Goal: Task Accomplishment & Management: Manage account settings

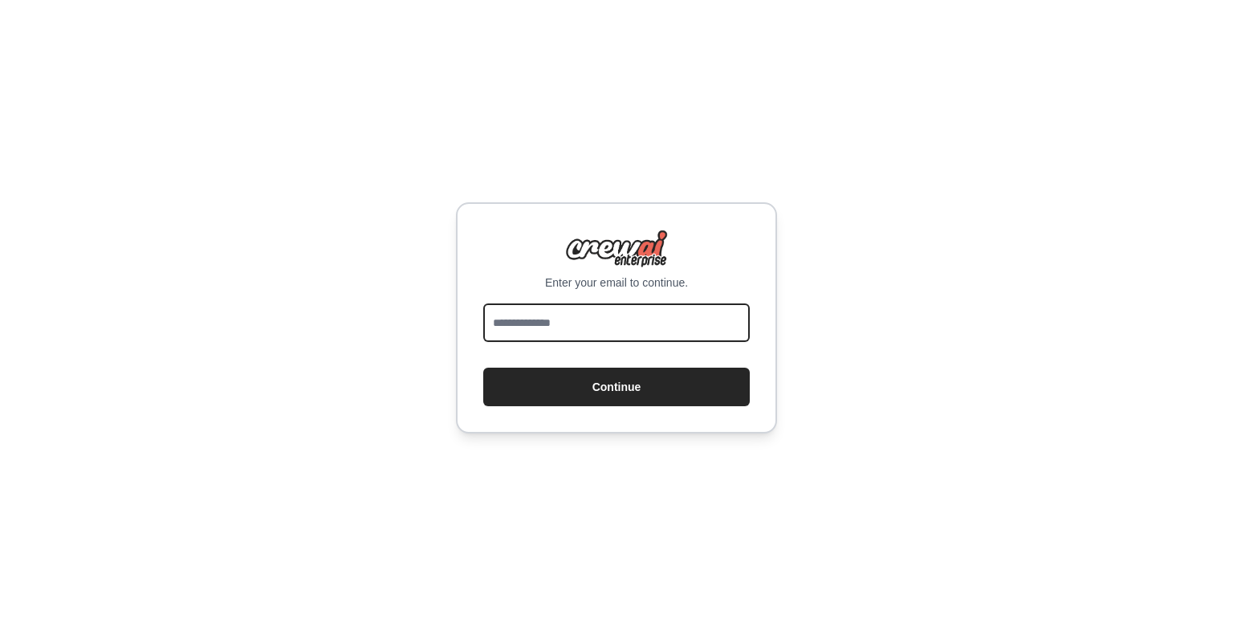
click at [620, 320] on input "email" at bounding box center [616, 322] width 266 height 39
type input "**********"
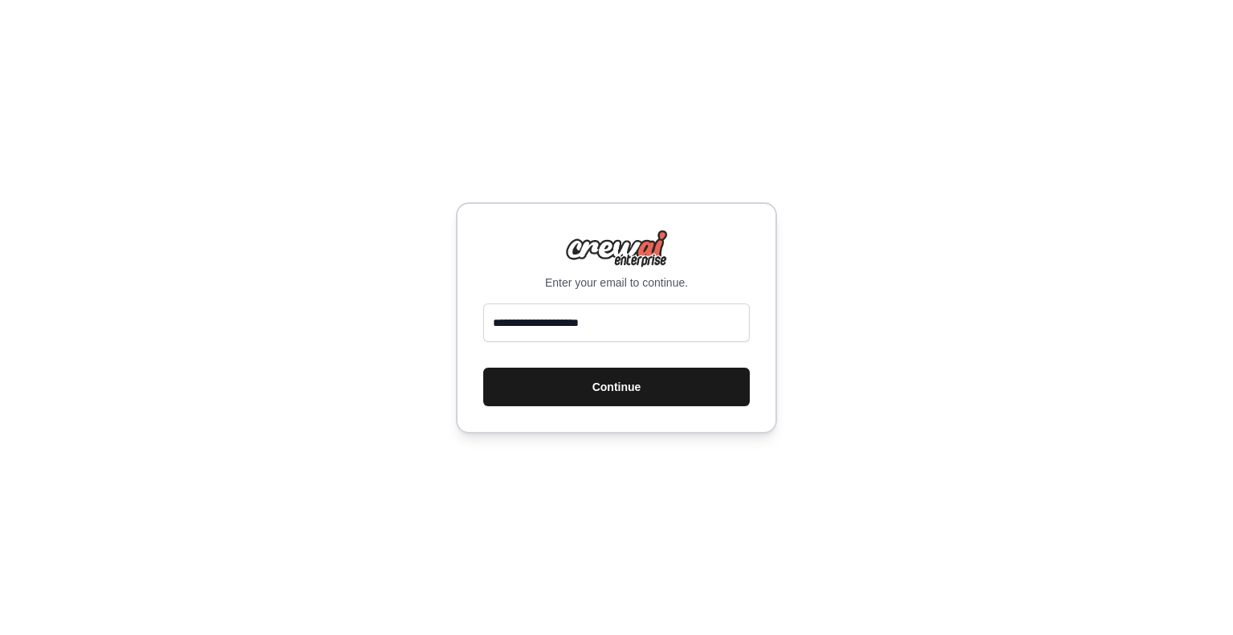
click at [627, 377] on button "Continue" at bounding box center [616, 387] width 266 height 39
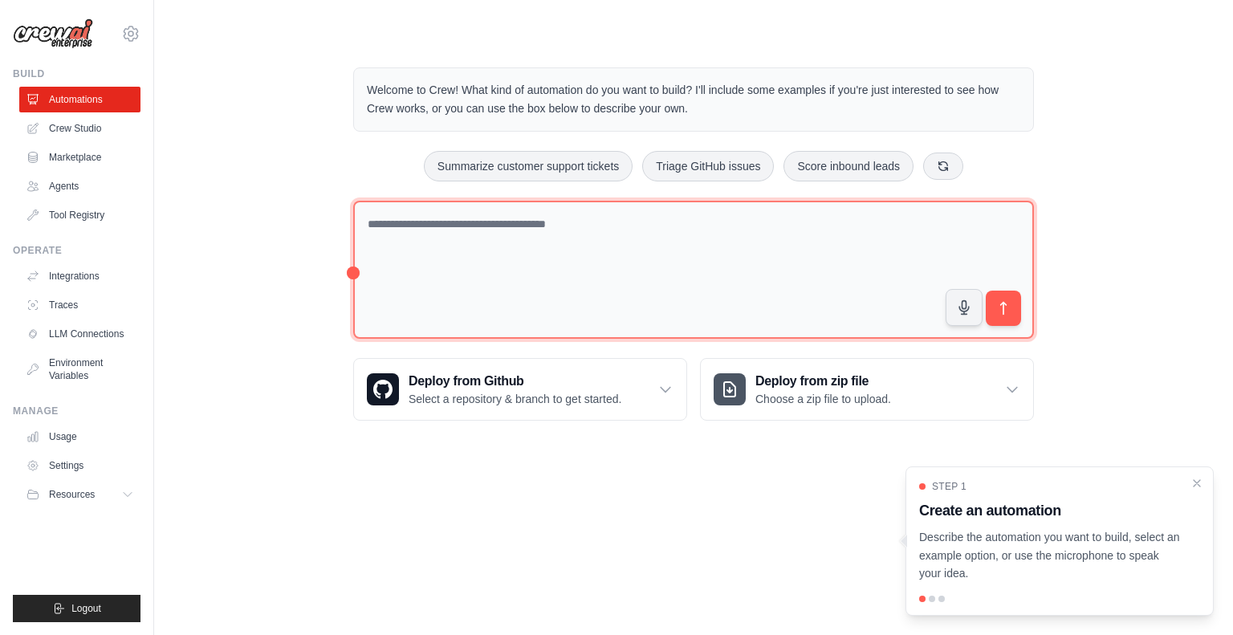
click at [478, 217] on textarea at bounding box center [693, 270] width 680 height 139
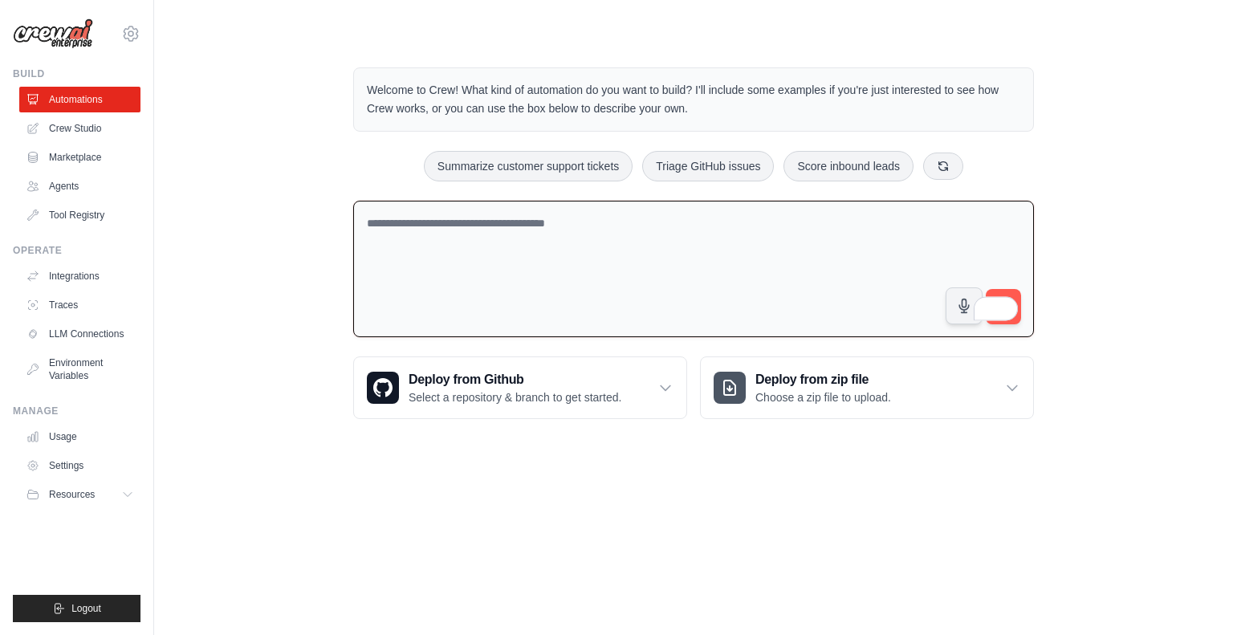
click at [745, 258] on textarea "To enrich screen reader interactions, please activate Accessibility in Grammarl…" at bounding box center [693, 269] width 680 height 137
click at [465, 224] on textarea "To enrich screen reader interactions, please activate Accessibility in Grammarl…" at bounding box center [693, 269] width 680 height 137
drag, startPoint x: 661, startPoint y: 229, endPoint x: 333, endPoint y: 238, distance: 328.3
click at [327, 211] on div "Welcome to Crew! What kind of automation do you want to build? I'll include som…" at bounding box center [693, 243] width 1027 height 403
click at [317, 278] on div "Welcome to Crew! What kind of automation do you want to build? I'll include som…" at bounding box center [693, 243] width 1027 height 403
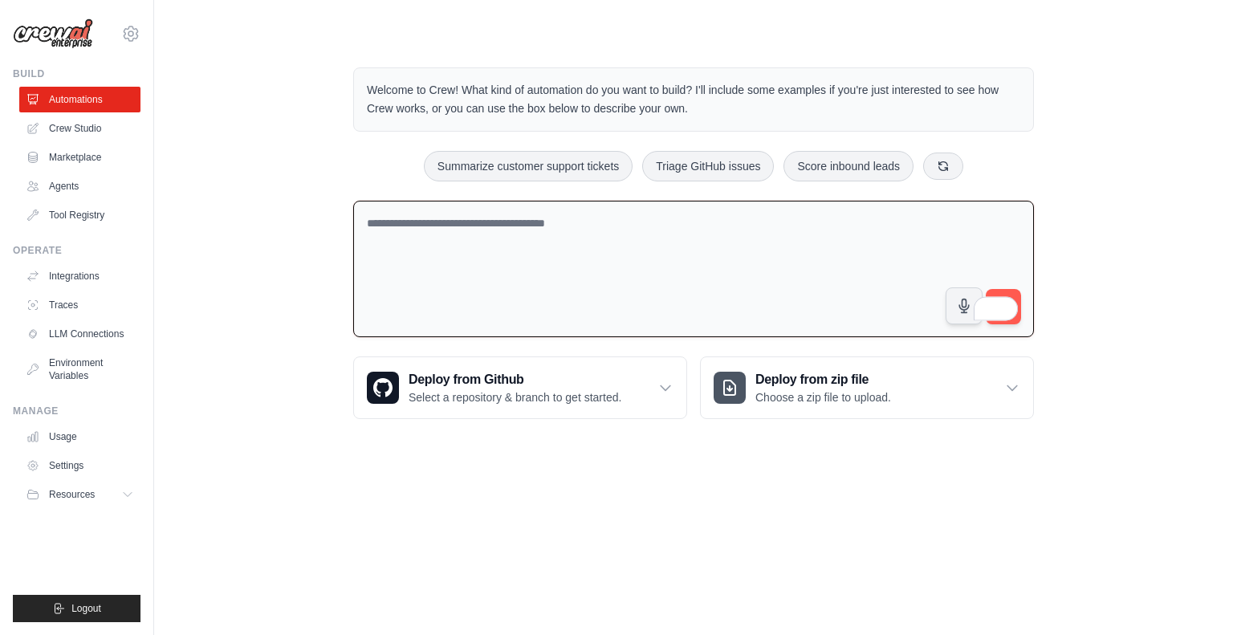
click at [477, 276] on textarea "To enrich screen reader interactions, please activate Accessibility in Grammarl…" at bounding box center [693, 269] width 680 height 137
click at [455, 282] on textarea "To enrich screen reader interactions, please activate Accessibility in Grammarl…" at bounding box center [693, 269] width 680 height 137
click at [684, 380] on div "Deploy from Github Select a repository & branch to get started." at bounding box center [520, 387] width 332 height 61
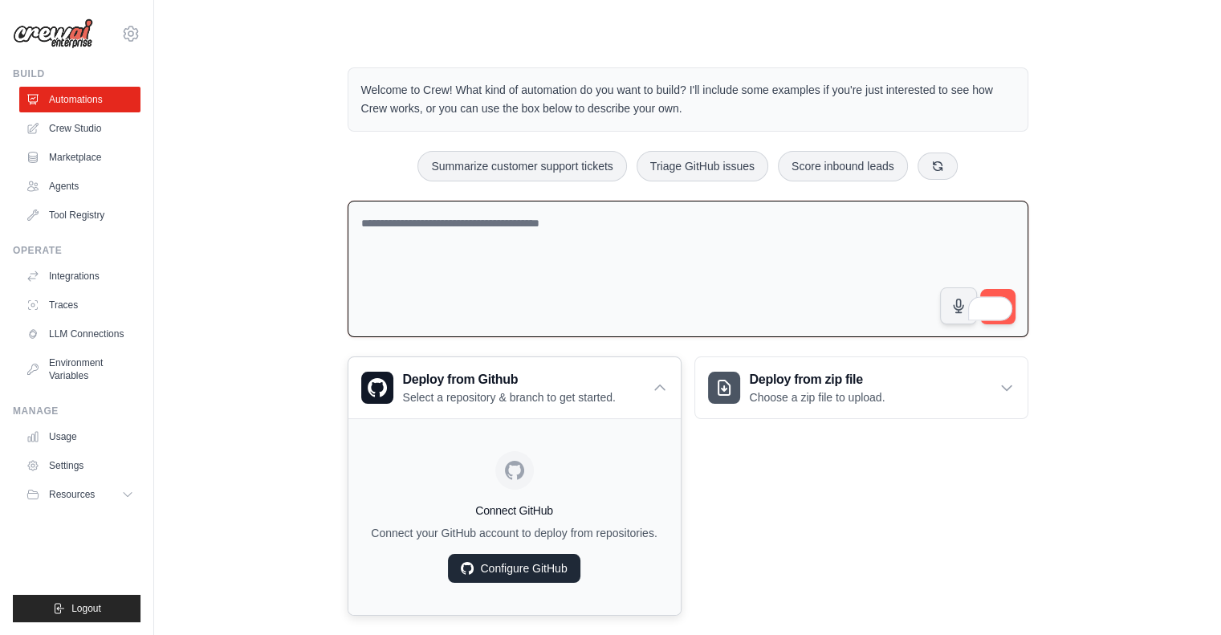
click at [564, 578] on link "Configure GitHub" at bounding box center [514, 568] width 132 height 29
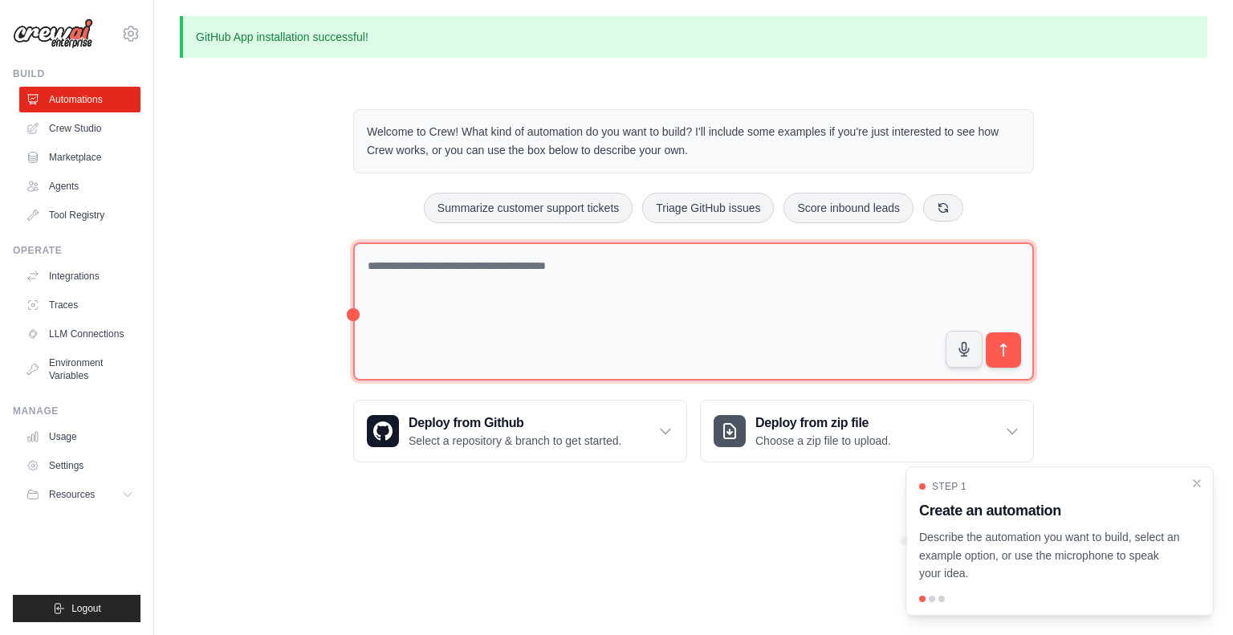
click at [530, 282] on textarea at bounding box center [693, 311] width 680 height 139
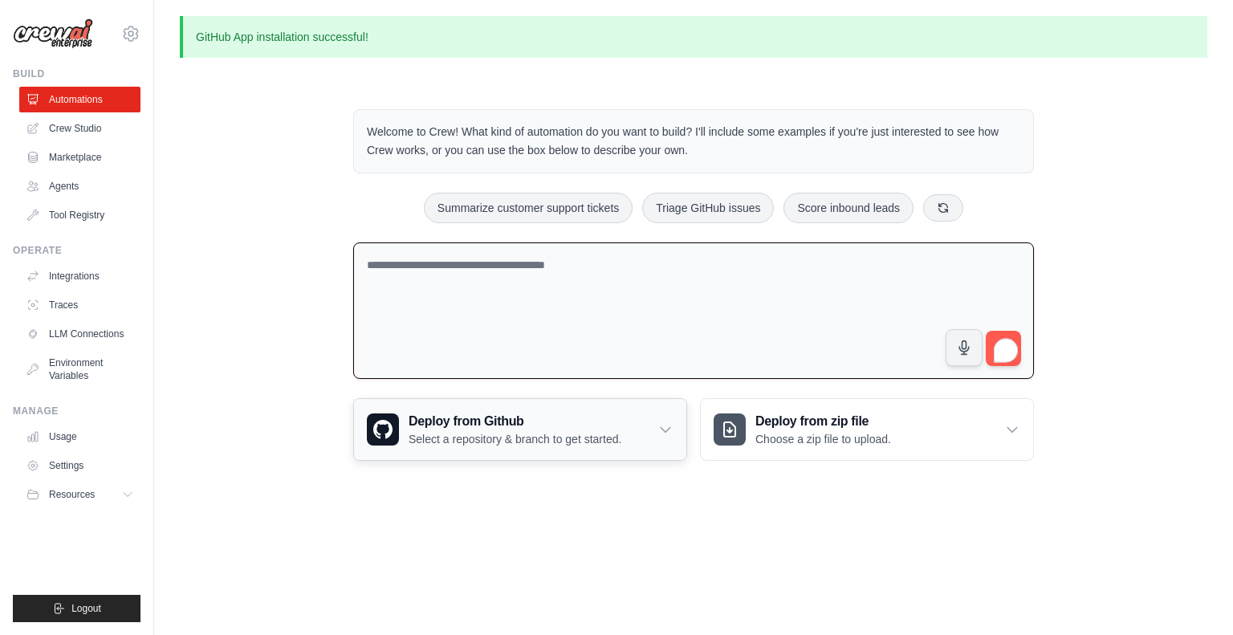
click at [613, 412] on h3 "Deploy from Github" at bounding box center [514, 421] width 213 height 19
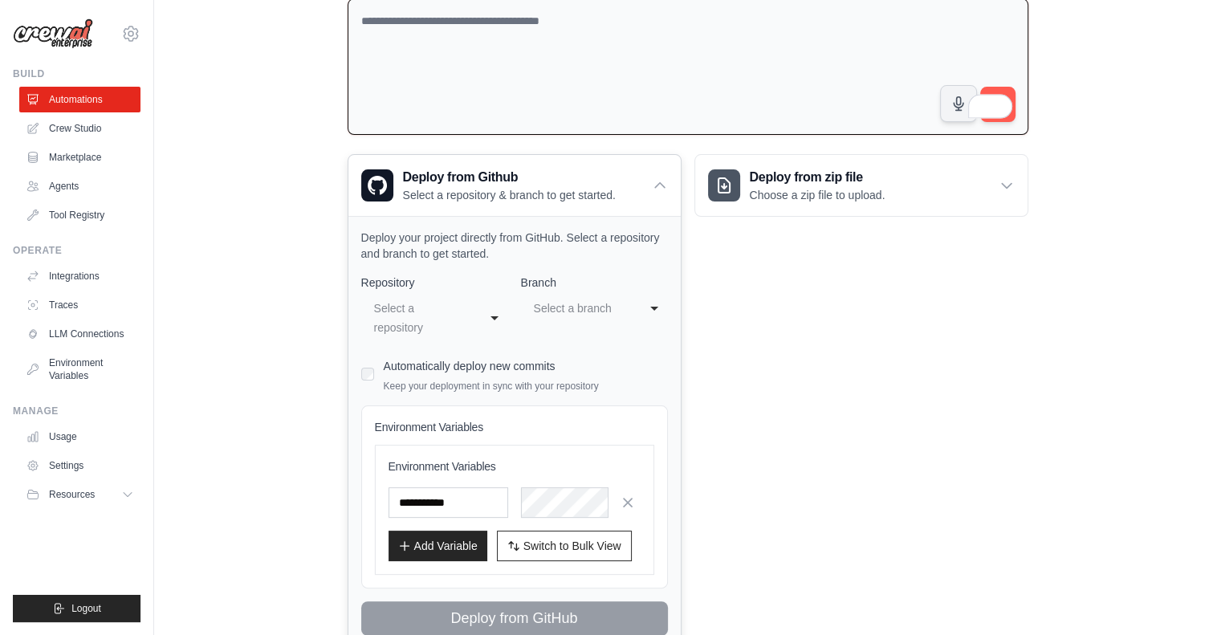
scroll to position [312, 0]
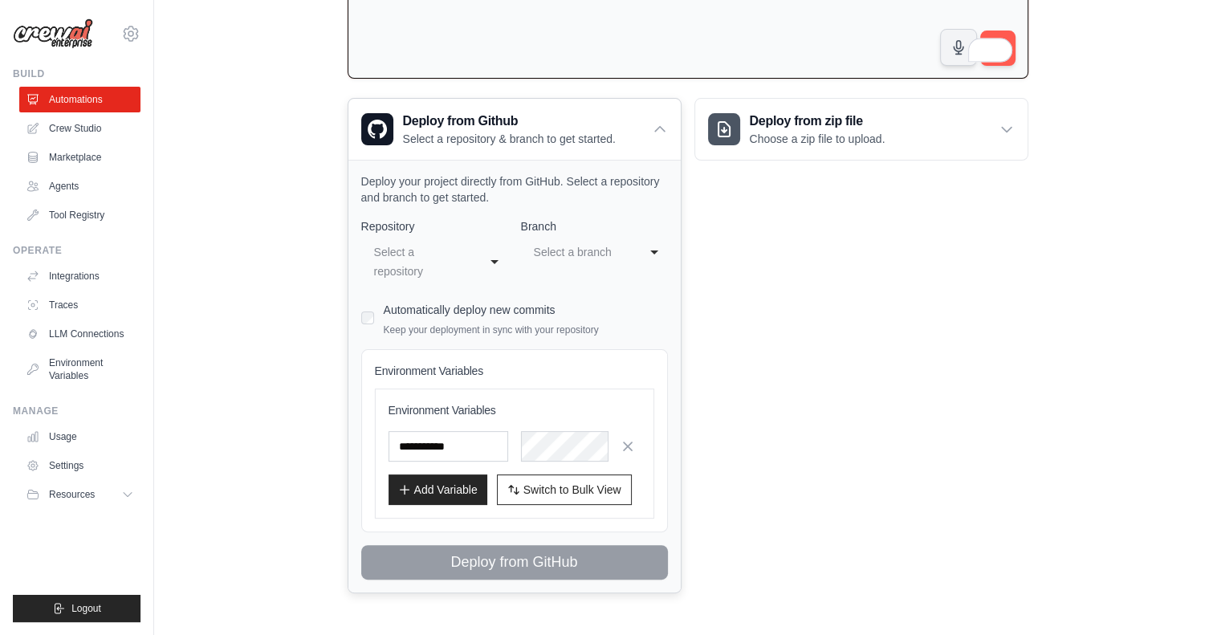
click at [436, 254] on div "Select a repository" at bounding box center [418, 261] width 89 height 39
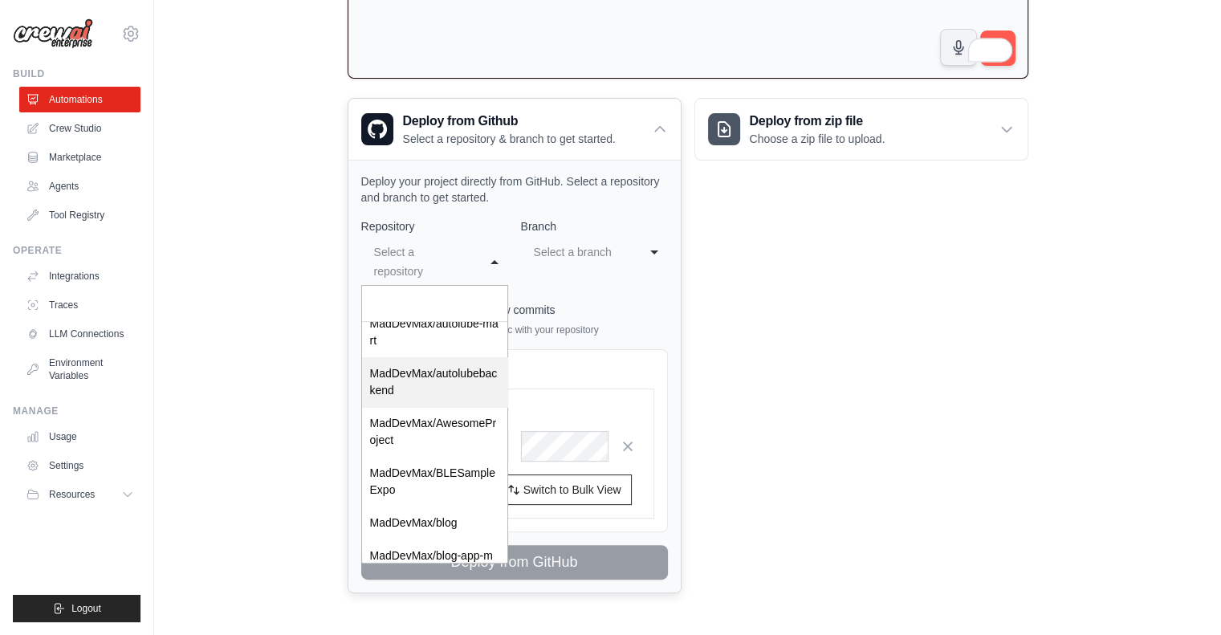
scroll to position [160, 0]
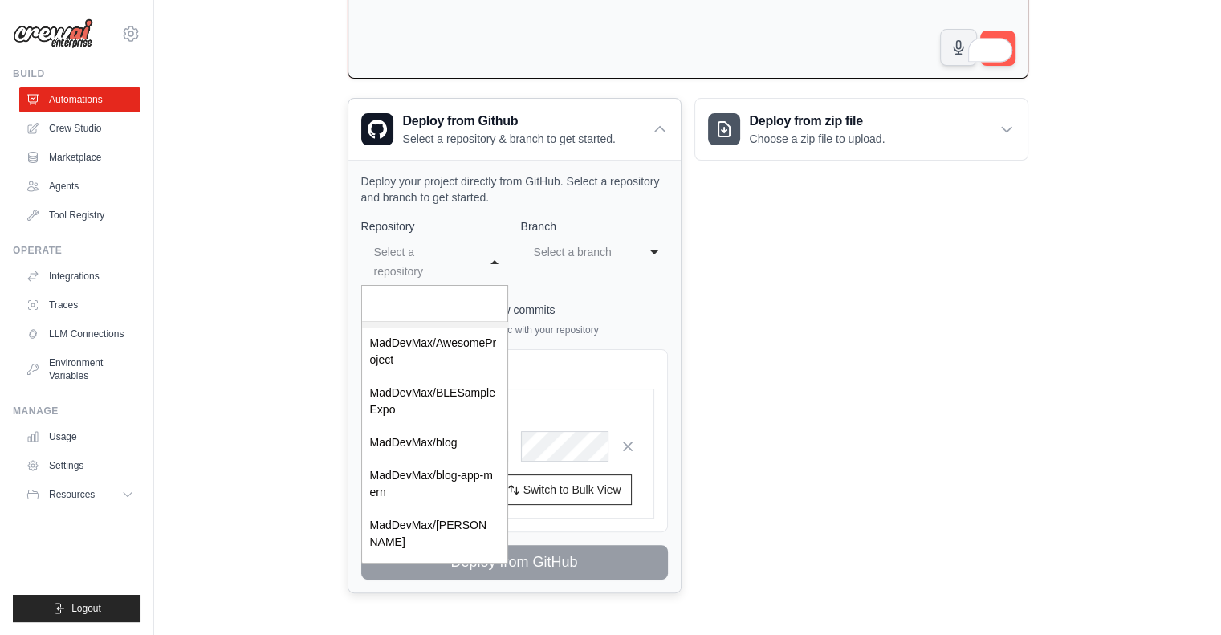
click at [415, 296] on input "Select a repository" at bounding box center [434, 304] width 145 height 36
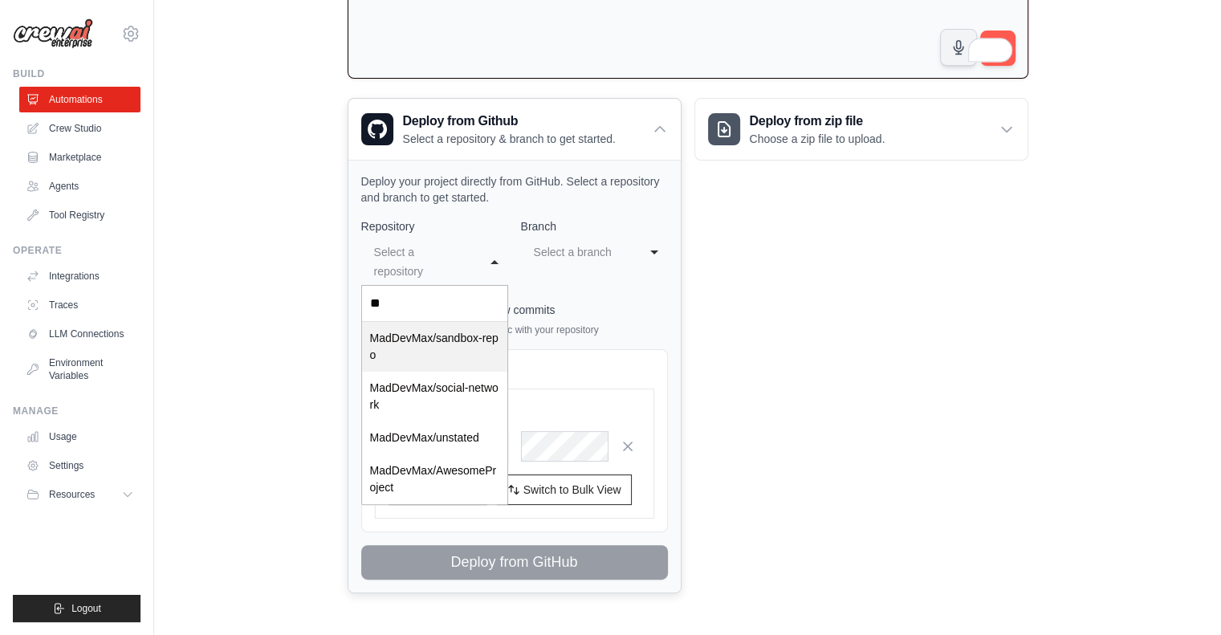
type input "***"
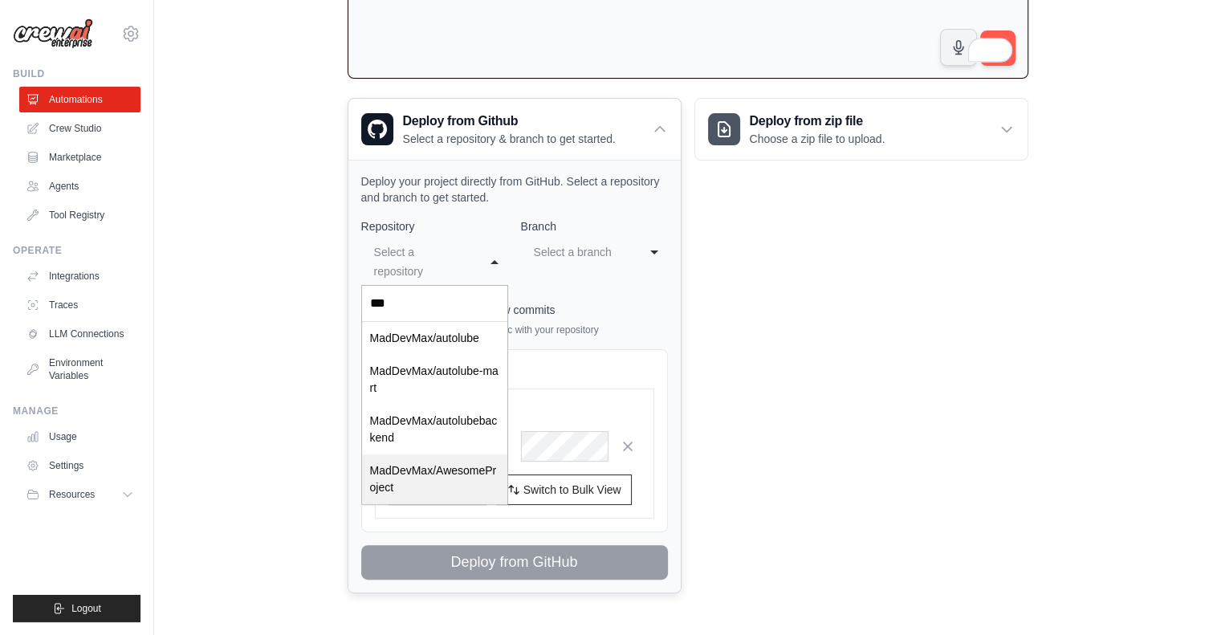
select select "*********"
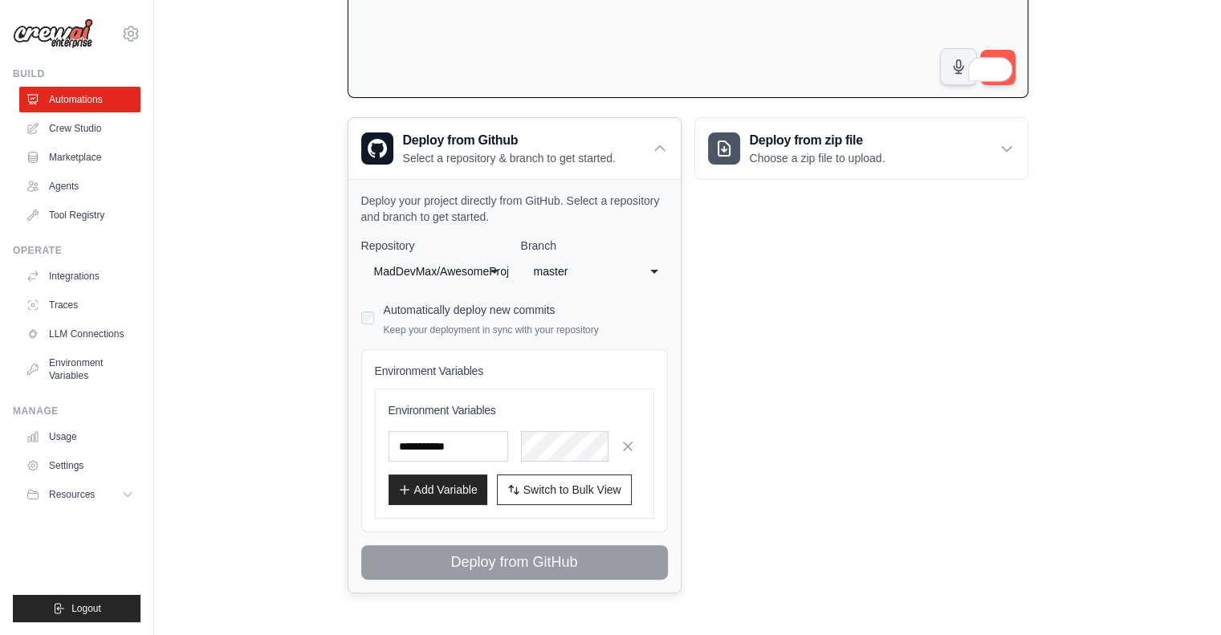
click at [802, 367] on div "Deploy from zip file Choose a zip file to upload. Upload a ZIP file containing …" at bounding box center [861, 355] width 334 height 476
click at [612, 262] on div "master" at bounding box center [578, 271] width 89 height 19
click at [655, 140] on icon at bounding box center [660, 148] width 16 height 16
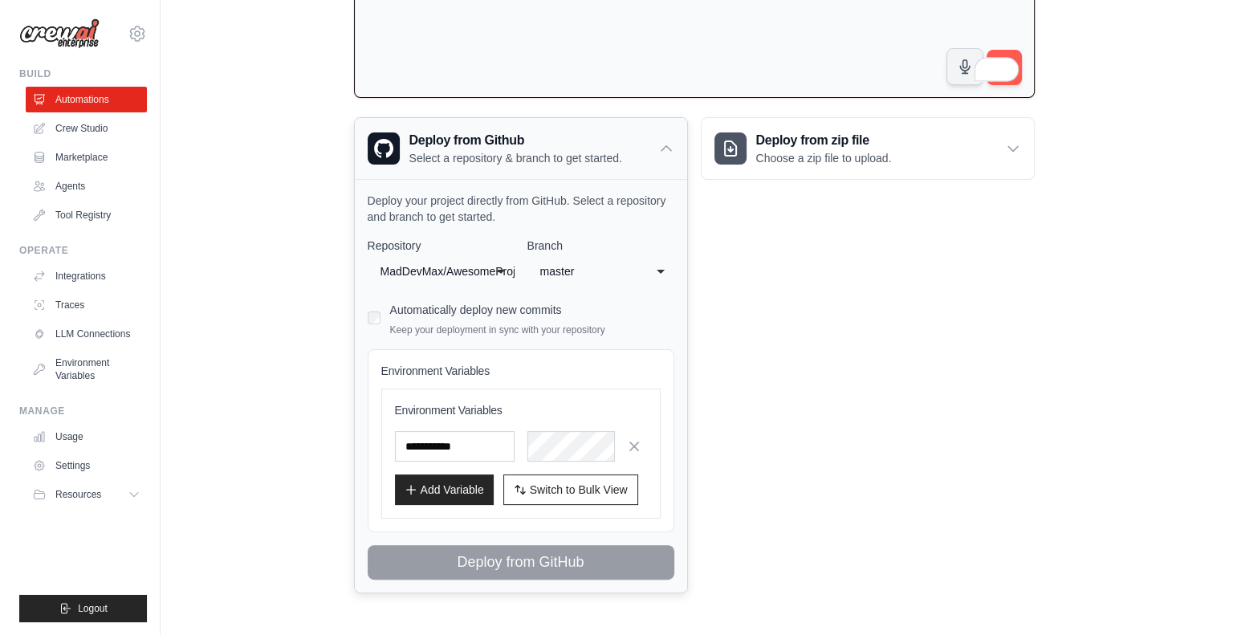
scroll to position [0, 0]
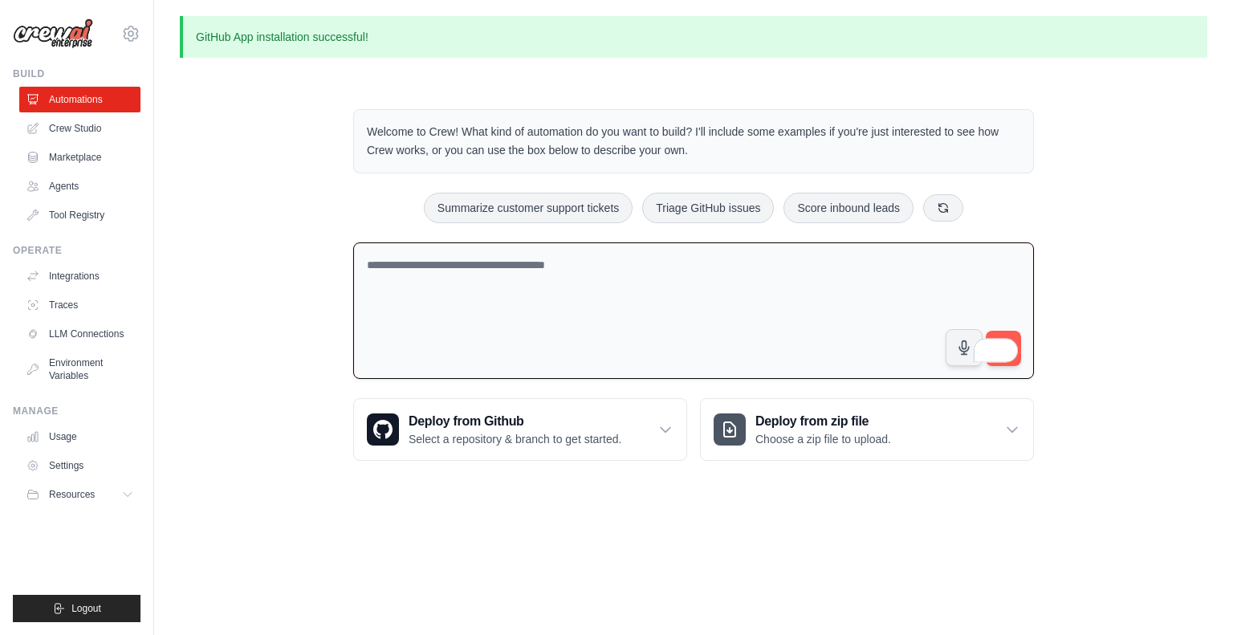
click at [475, 300] on textarea "To enrich screen reader interactions, please activate Accessibility in Grammarl…" at bounding box center [693, 310] width 680 height 137
click at [598, 323] on textarea "To enrich screen reader interactions, please activate Accessibility in Grammarl…" at bounding box center [693, 310] width 680 height 137
click at [629, 267] on textarea "To enrich screen reader interactions, please activate Accessibility in Grammarl…" at bounding box center [693, 310] width 680 height 137
paste textarea "**********"
drag, startPoint x: 849, startPoint y: 259, endPoint x: 758, endPoint y: 247, distance: 91.5
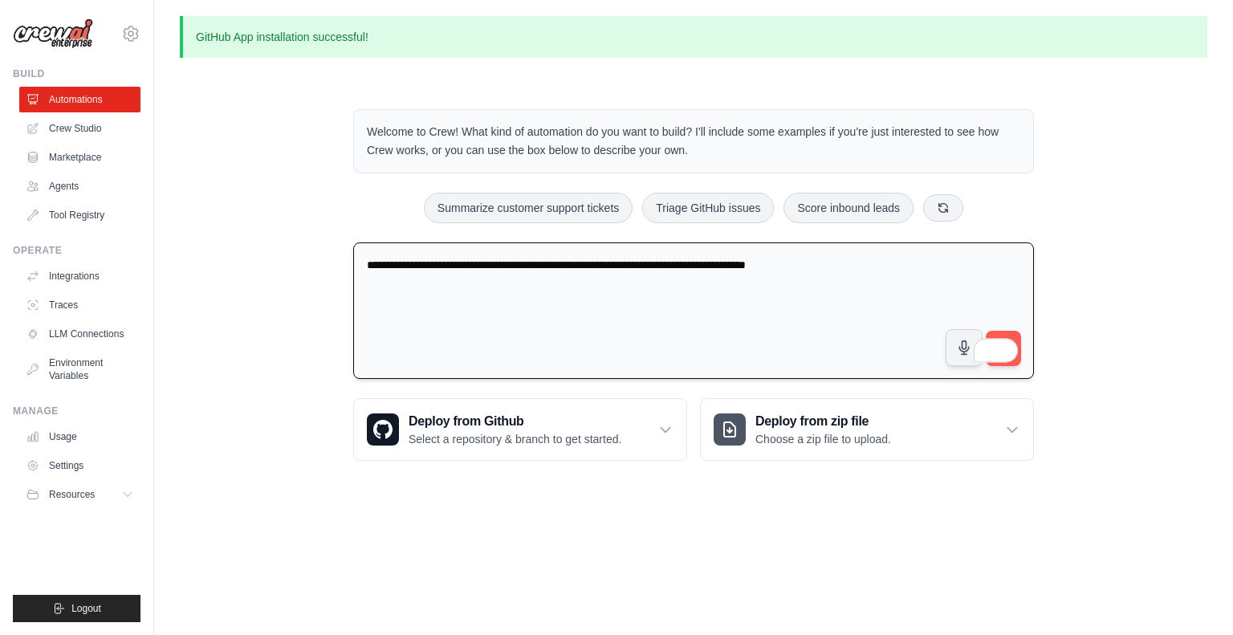
click at [831, 256] on textarea "**********" at bounding box center [693, 310] width 680 height 137
drag, startPoint x: 669, startPoint y: 261, endPoint x: 746, endPoint y: 261, distance: 77.0
click at [746, 261] on textarea "**********" at bounding box center [693, 310] width 680 height 137
drag, startPoint x: 741, startPoint y: 259, endPoint x: 851, endPoint y: 269, distance: 109.6
click at [851, 269] on textarea "**********" at bounding box center [693, 310] width 680 height 137
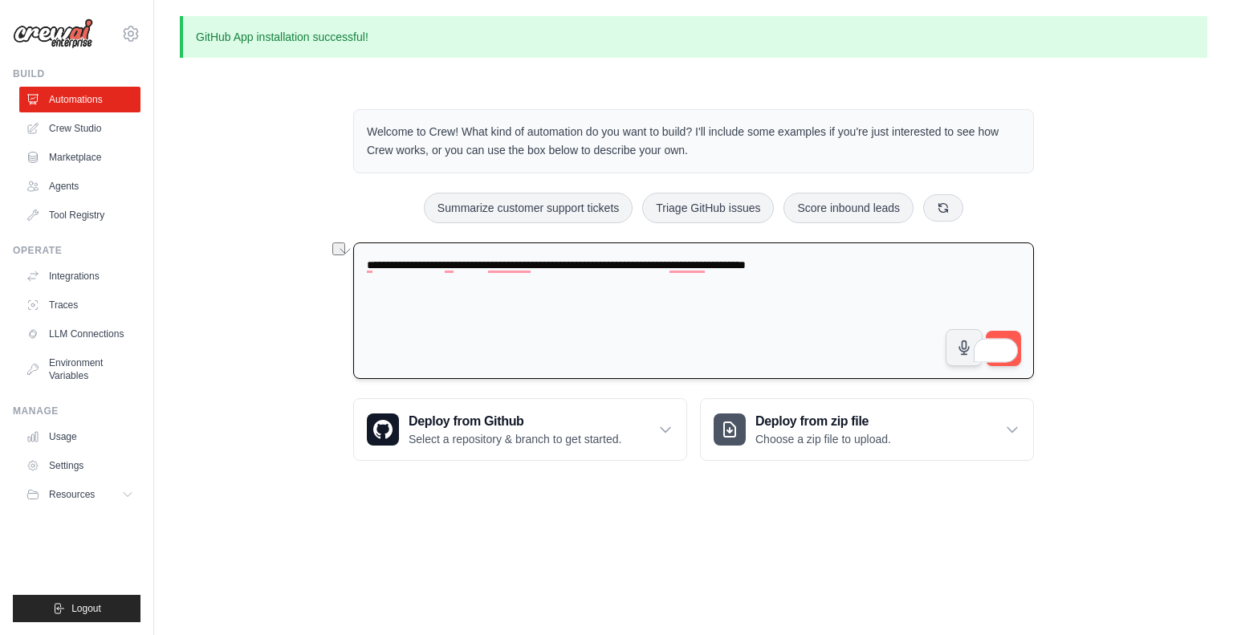
type textarea "**********"
drag, startPoint x: 796, startPoint y: 271, endPoint x: 243, endPoint y: 208, distance: 556.5
click at [243, 208] on div "**********" at bounding box center [693, 284] width 1027 height 403
click at [593, 266] on textarea "To enrich screen reader interactions, please activate Accessibility in Grammarl…" at bounding box center [693, 310] width 680 height 137
paste textarea "**********"
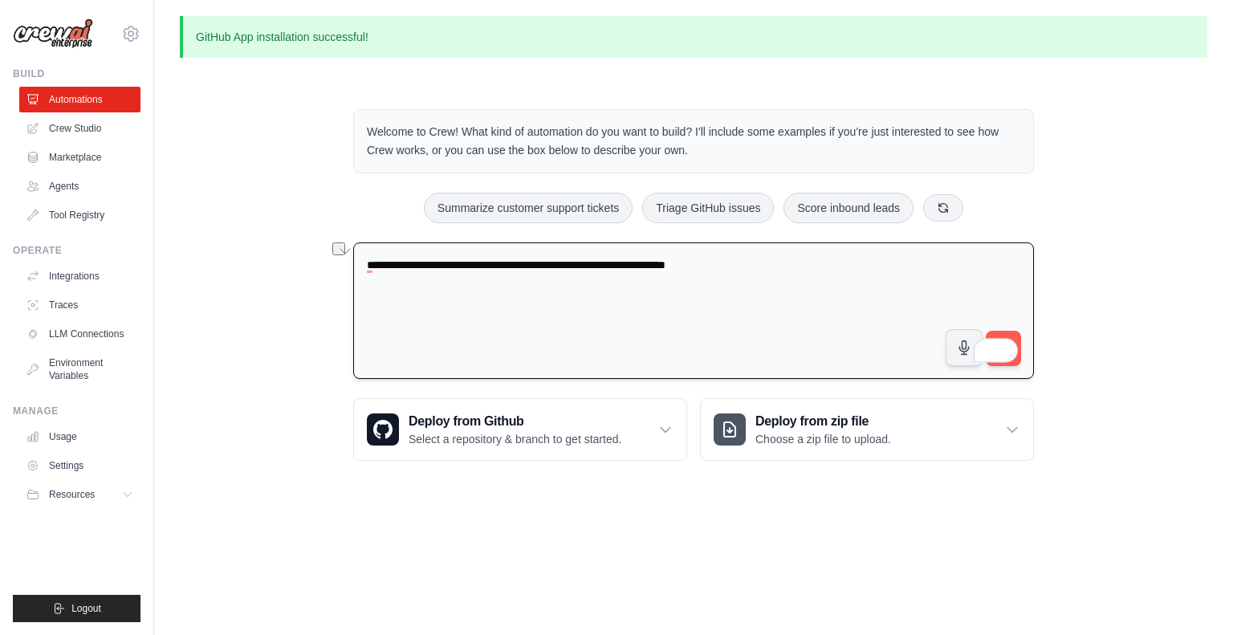
drag, startPoint x: 768, startPoint y: 266, endPoint x: 645, endPoint y: 262, distance: 122.8
click at [645, 262] on textarea "**********" at bounding box center [693, 310] width 680 height 137
type textarea "**********"
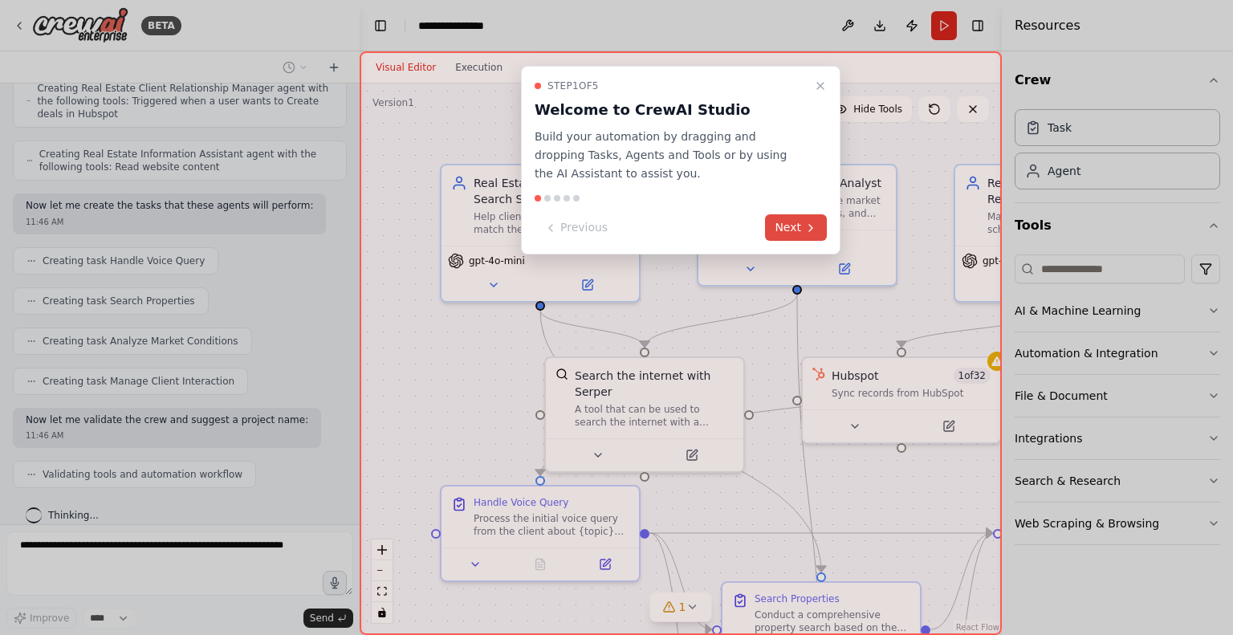
scroll to position [924, 0]
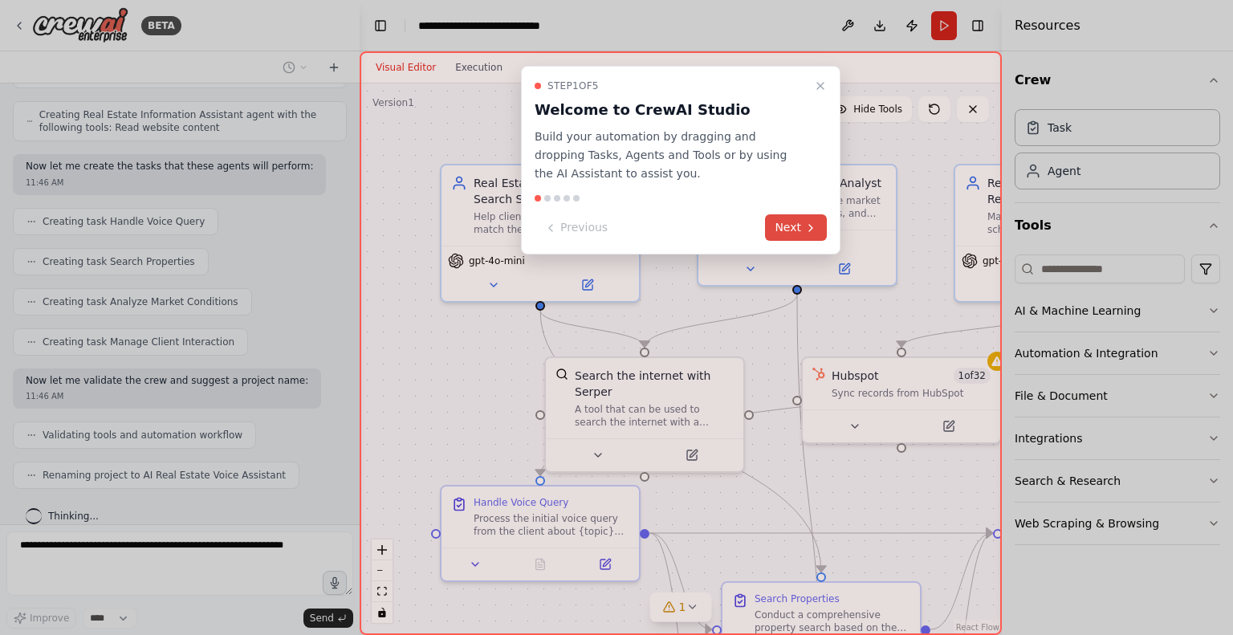
click at [809, 232] on icon at bounding box center [810, 227] width 13 height 13
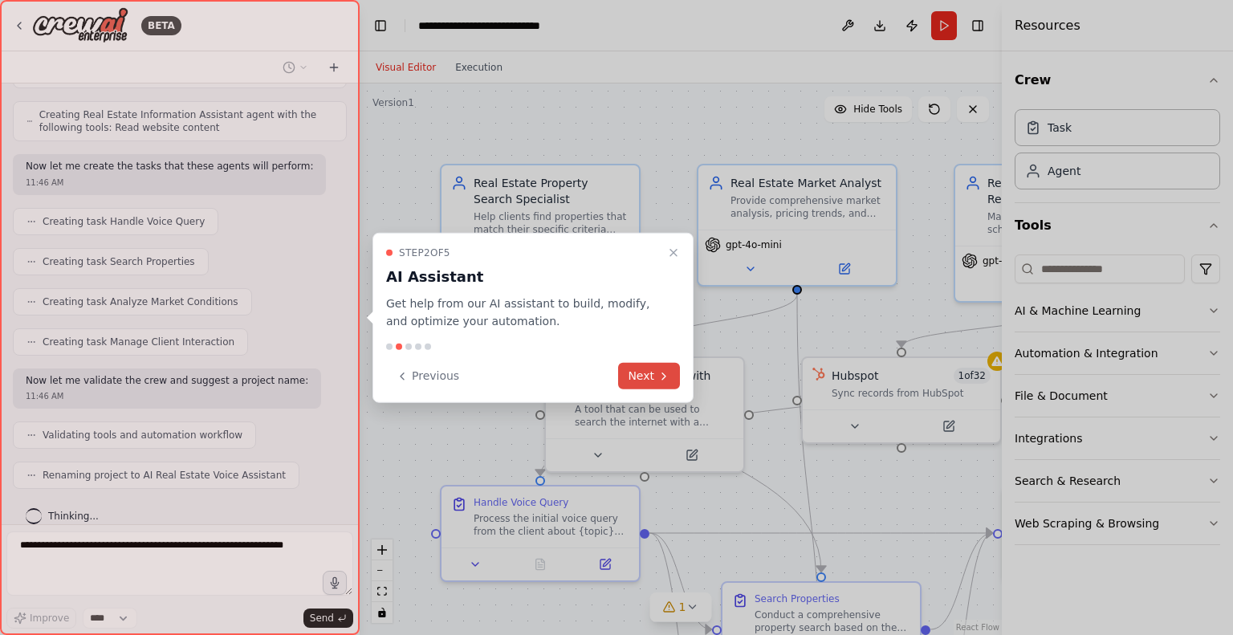
click at [668, 368] on button "Next" at bounding box center [649, 376] width 62 height 26
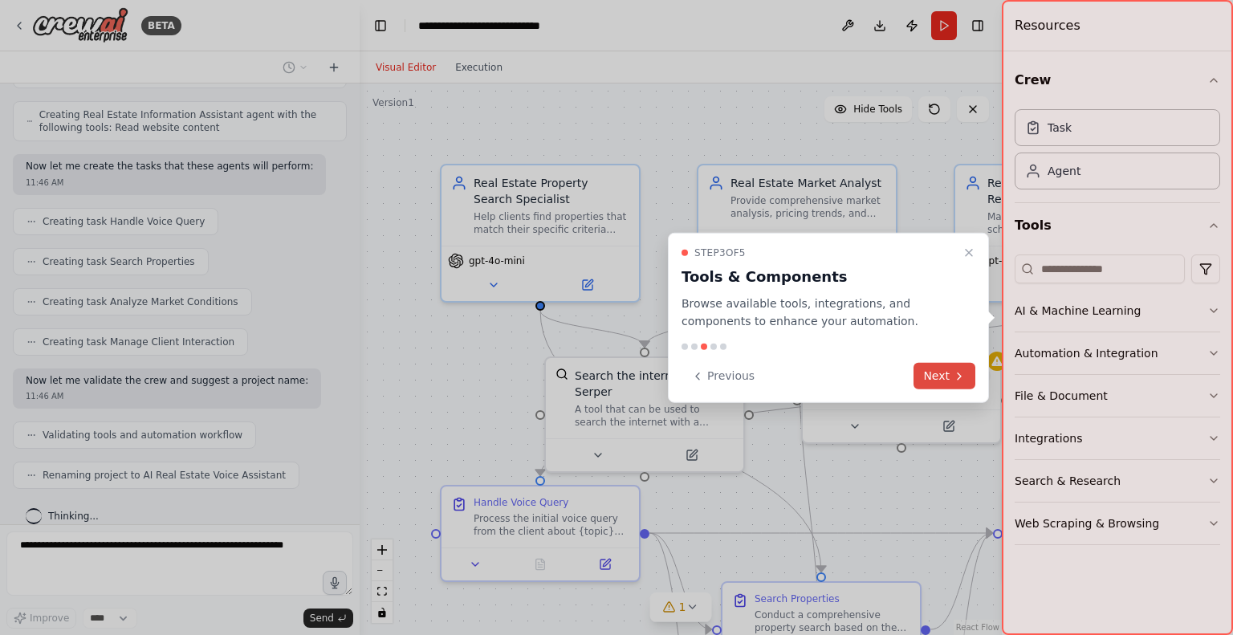
click at [943, 376] on button "Next" at bounding box center [944, 376] width 62 height 26
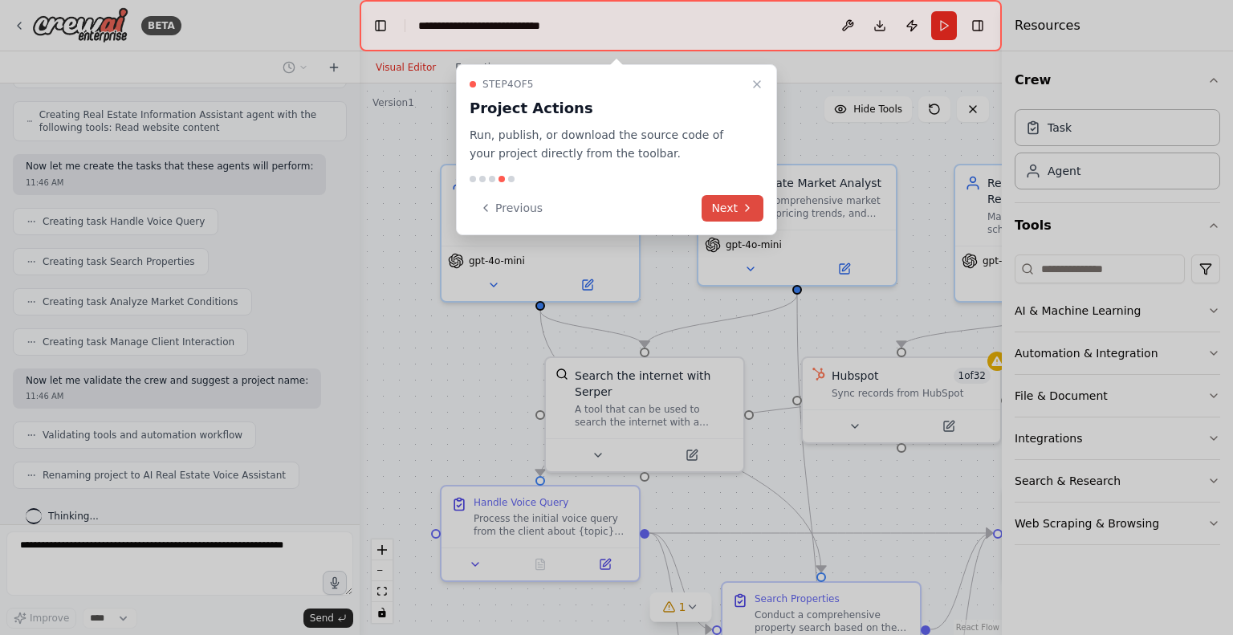
click at [732, 197] on button "Next" at bounding box center [732, 208] width 62 height 26
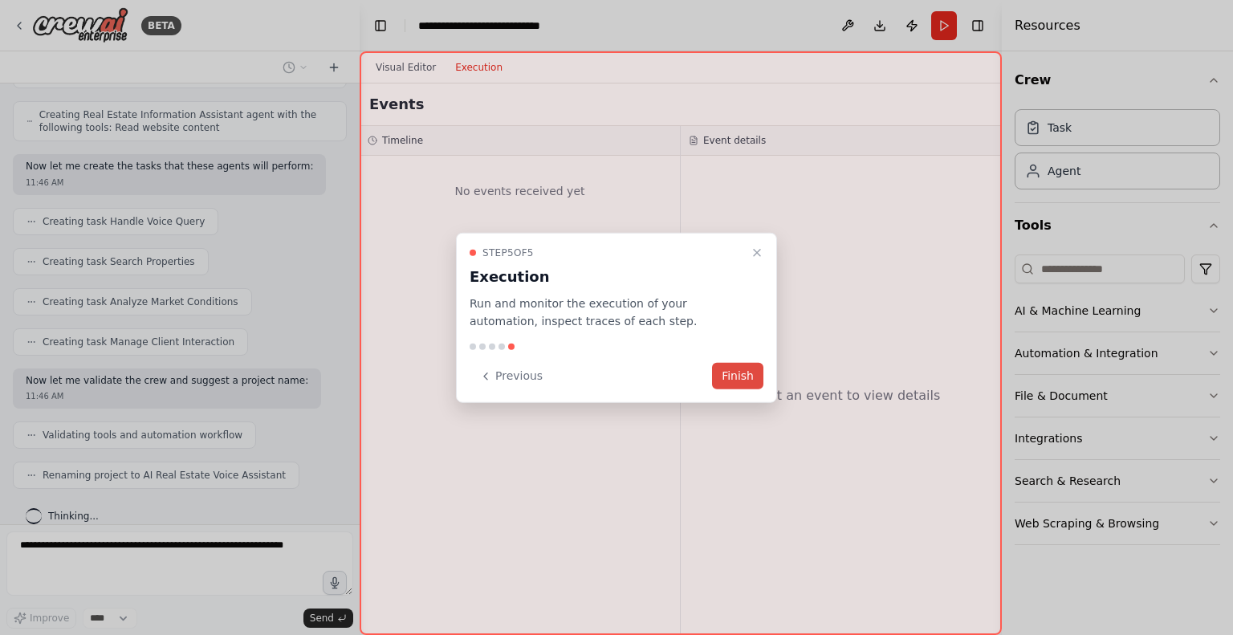
click at [738, 372] on button "Finish" at bounding box center [737, 376] width 51 height 26
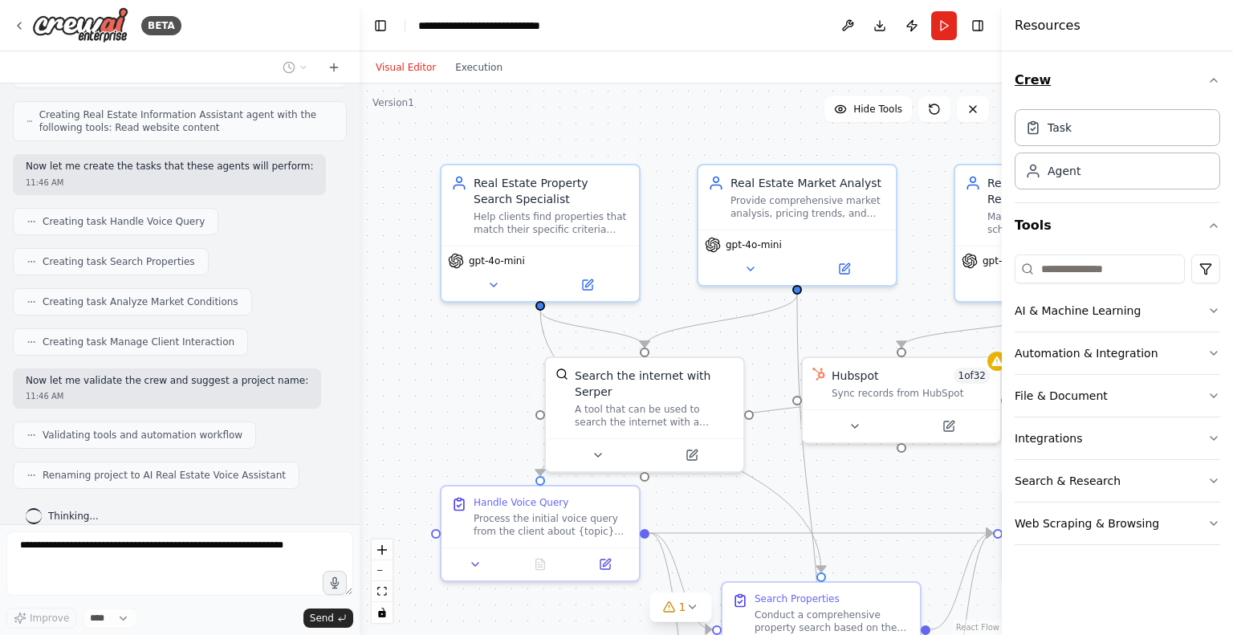
click at [1214, 83] on icon "button" at bounding box center [1213, 80] width 13 height 13
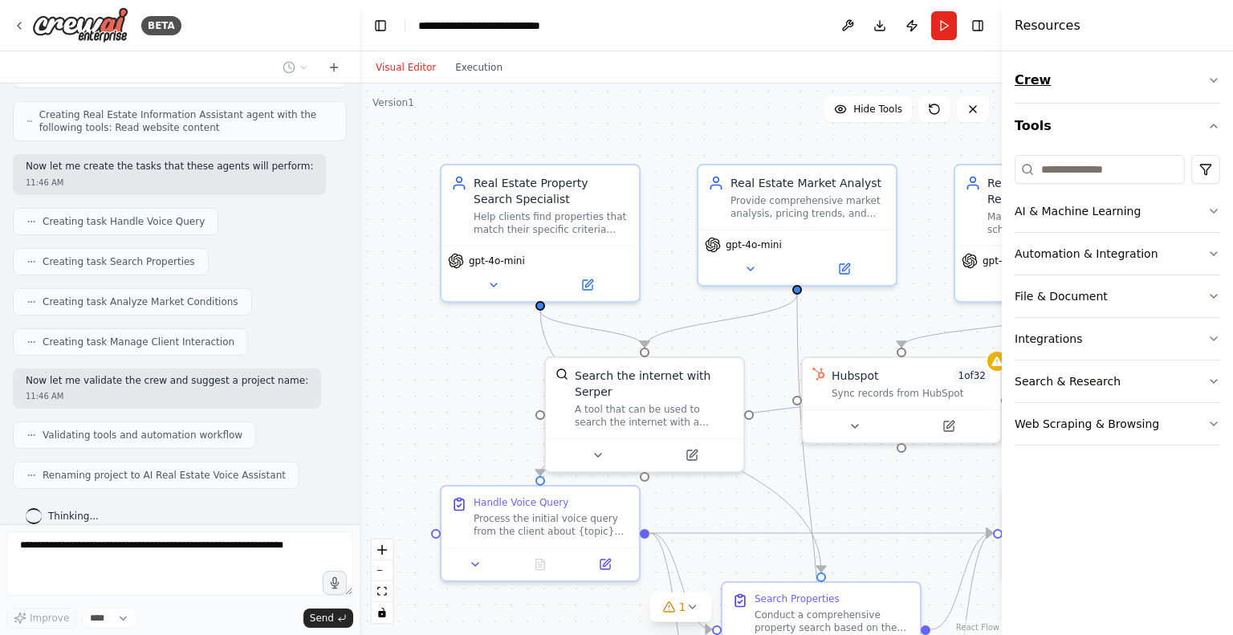
click at [1214, 83] on icon "button" at bounding box center [1213, 80] width 13 height 13
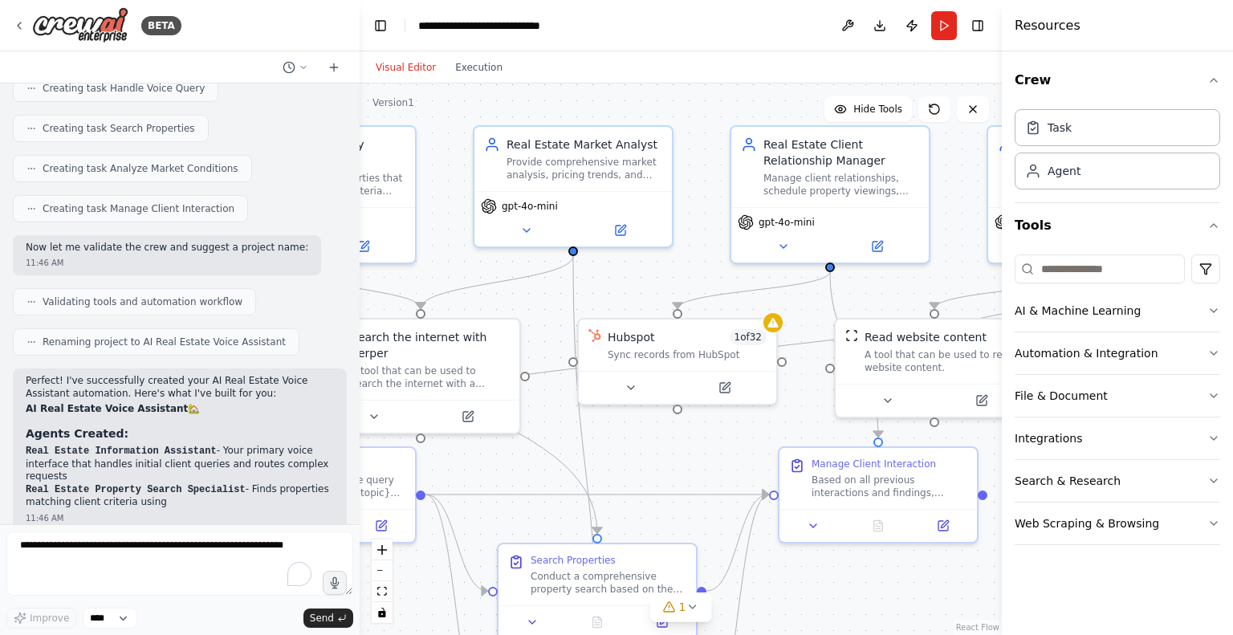
drag, startPoint x: 864, startPoint y: 144, endPoint x: 650, endPoint y: 105, distance: 217.7
click at [650, 105] on div ".deletable-edge-delete-btn { width: 20px; height: 20px; border: 0px solid #ffff…" at bounding box center [681, 358] width 642 height 551
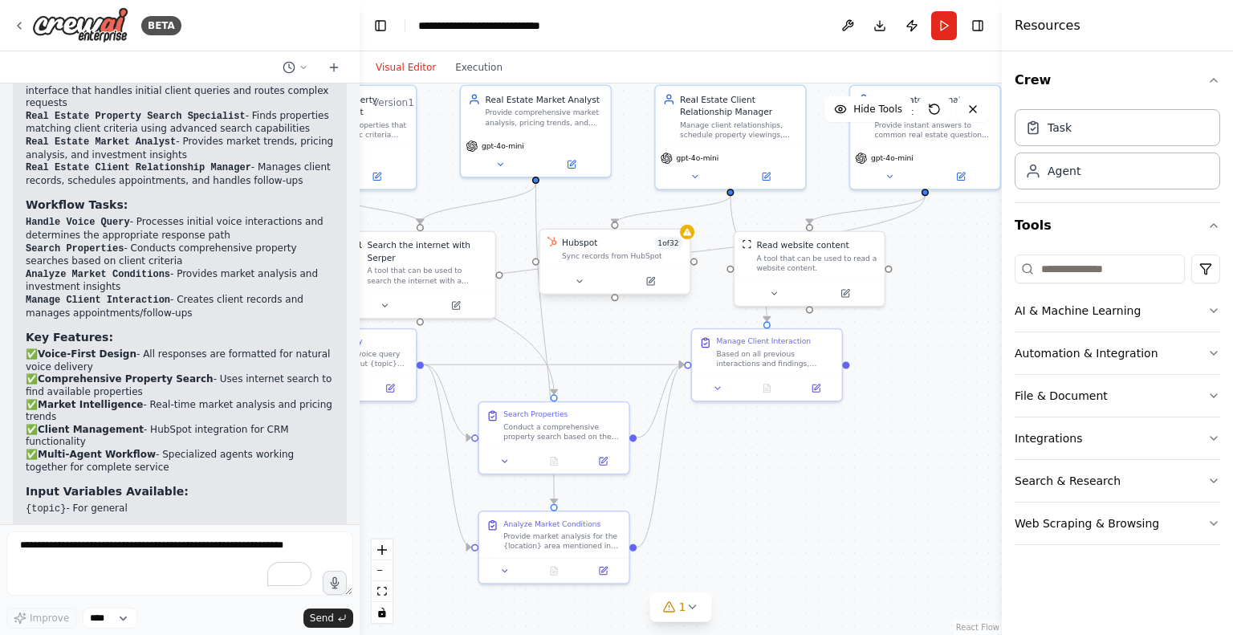
click at [652, 260] on div "Sync records from HubSpot" at bounding box center [622, 256] width 120 height 10
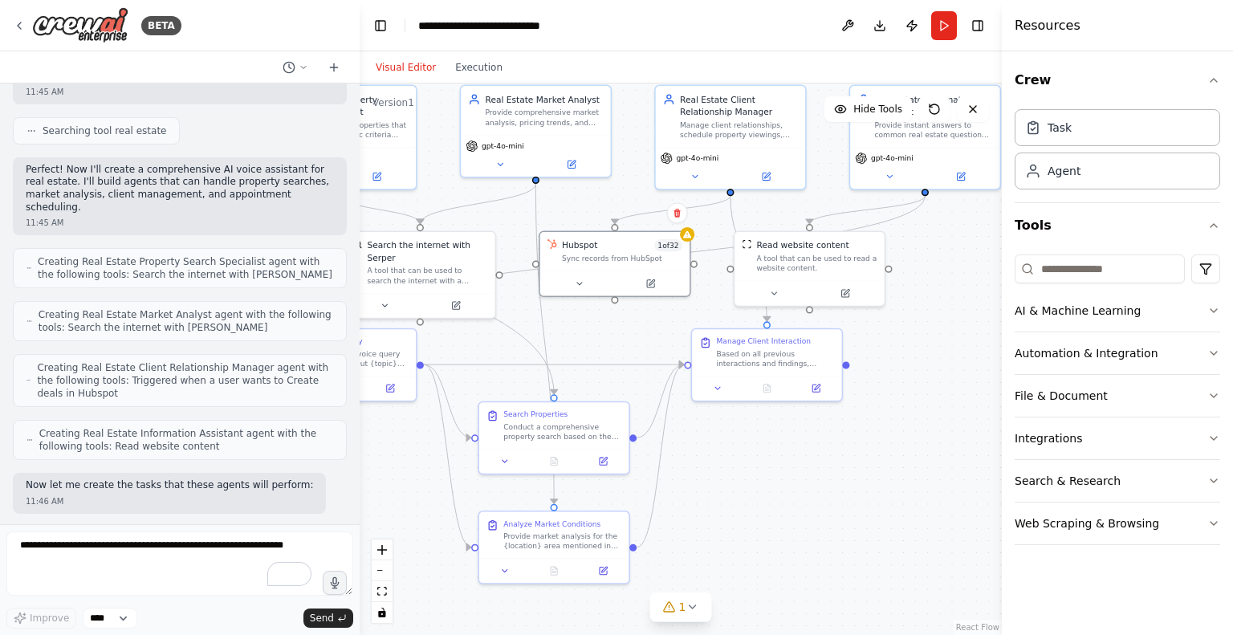
scroll to position [435, 0]
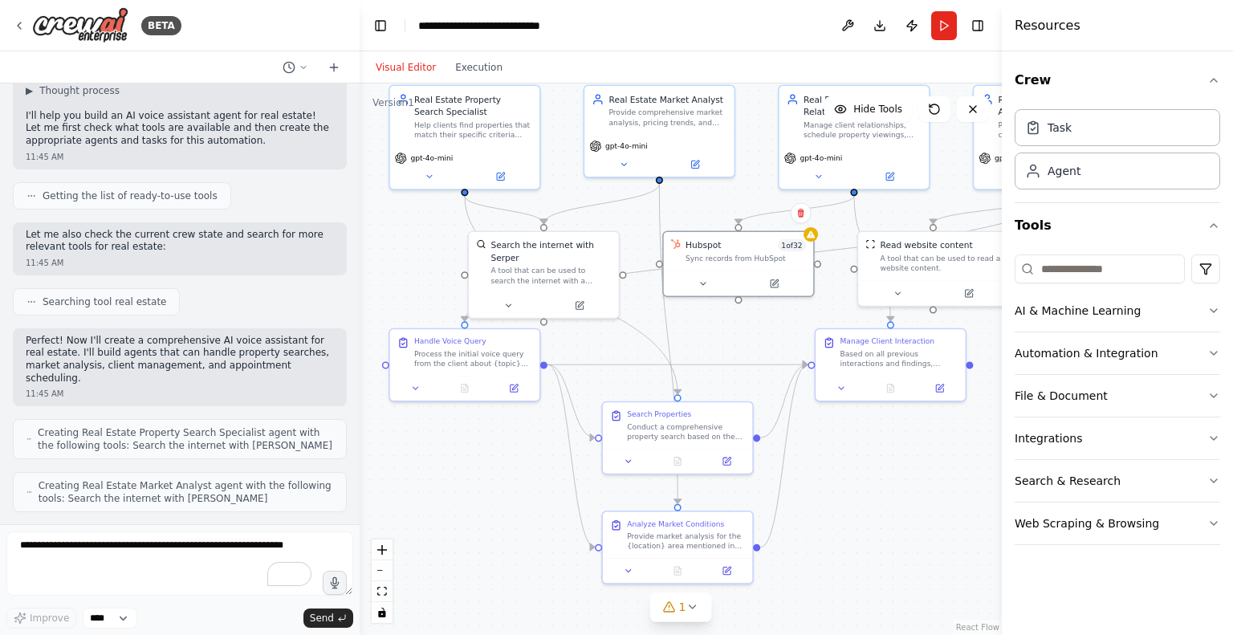
drag, startPoint x: 862, startPoint y: 554, endPoint x: 952, endPoint y: 529, distance: 93.3
click at [981, 550] on div ".deletable-edge-delete-btn { width: 20px; height: 20px; border: 0px solid #ffff…" at bounding box center [681, 358] width 642 height 551
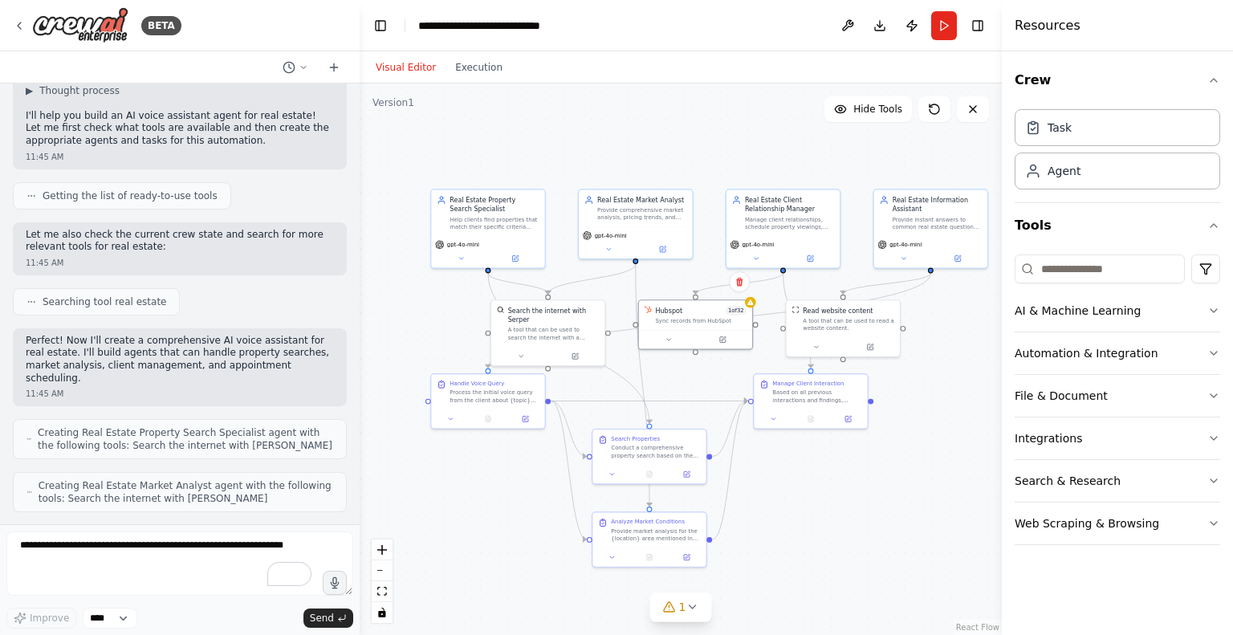
drag, startPoint x: 915, startPoint y: 544, endPoint x: 819, endPoint y: 549, distance: 96.4
click at [819, 549] on div ".deletable-edge-delete-btn { width: 20px; height: 20px; border: 0px solid #ffff…" at bounding box center [681, 358] width 642 height 551
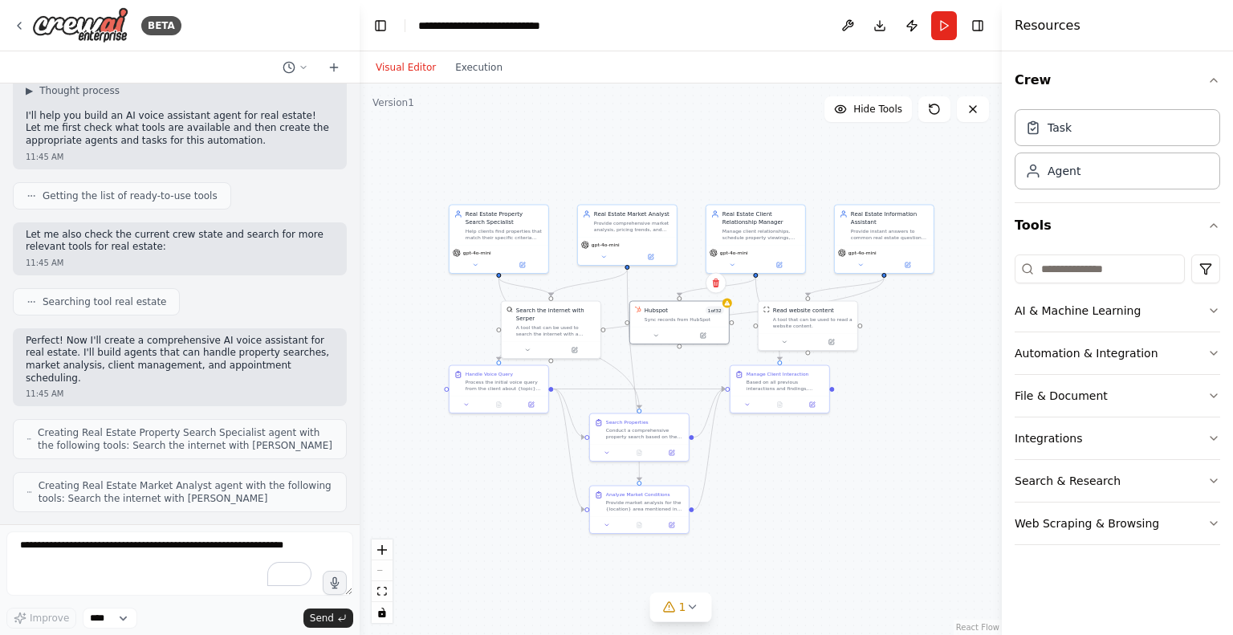
drag, startPoint x: 839, startPoint y: 530, endPoint x: 815, endPoint y: 495, distance: 42.1
click at [815, 495] on div ".deletable-edge-delete-btn { width: 20px; height: 20px; border: 0px solid #ffff…" at bounding box center [681, 358] width 642 height 551
click at [706, 323] on div "Hubspot 1 of 32 Sync records from HubSpot" at bounding box center [679, 313] width 99 height 26
click at [703, 336] on button at bounding box center [703, 334] width 46 height 10
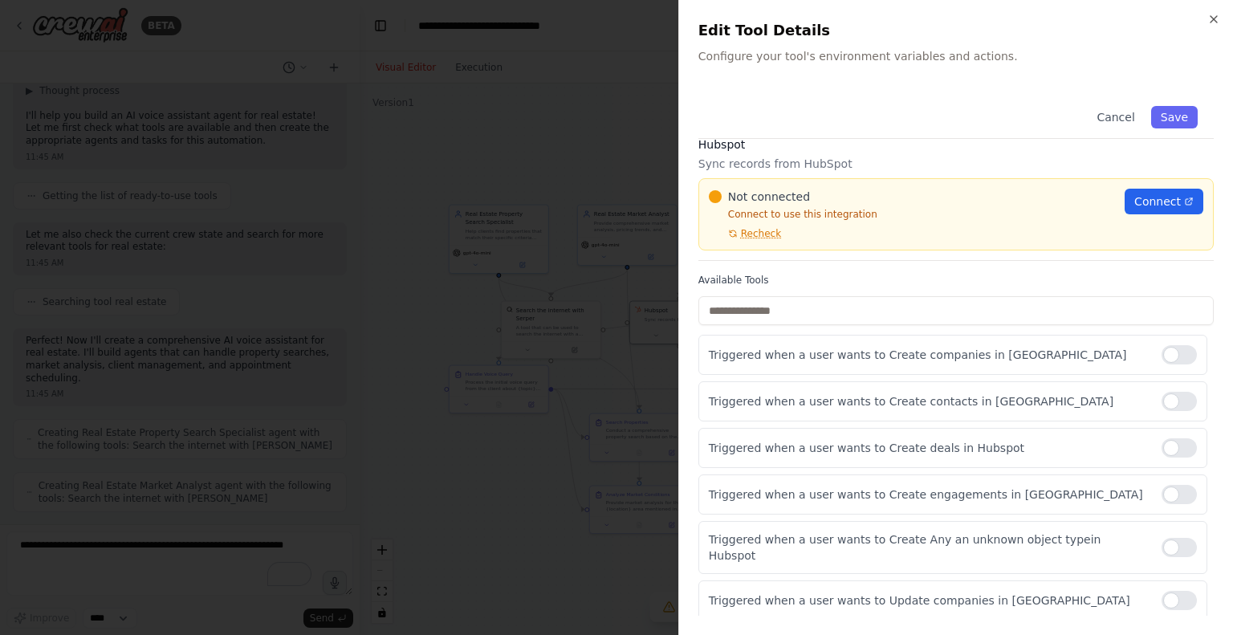
scroll to position [0, 0]
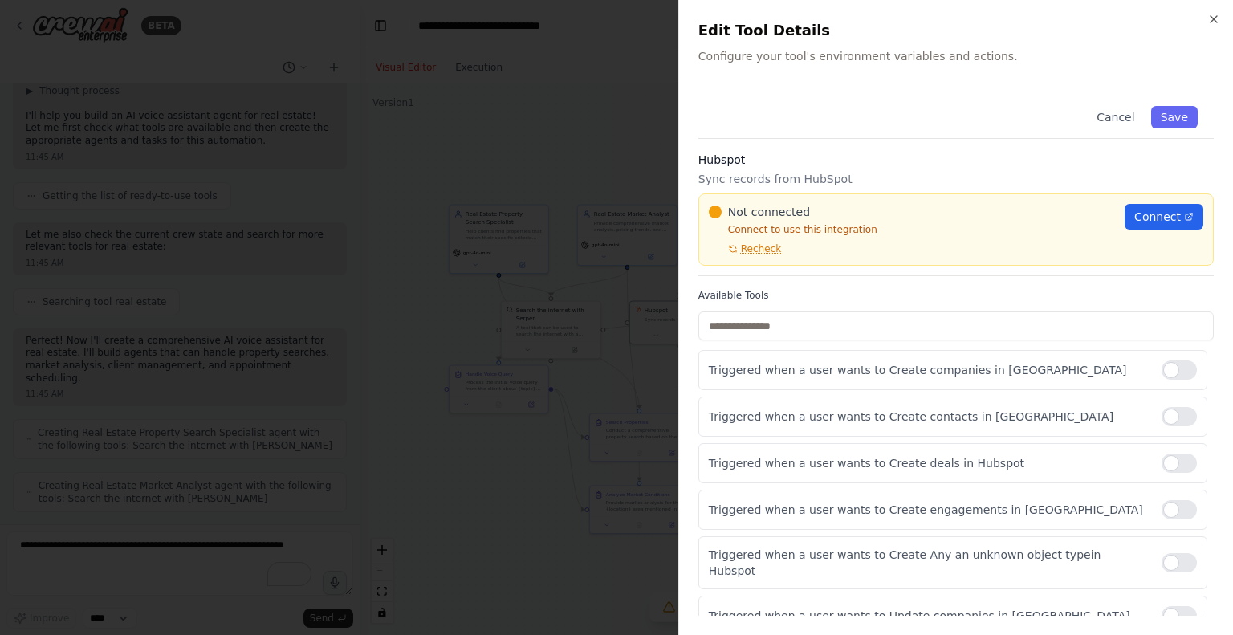
click at [770, 173] on p "Sync records from HubSpot" at bounding box center [955, 179] width 515 height 16
click at [1076, 133] on div "Cancel Save" at bounding box center [955, 114] width 515 height 49
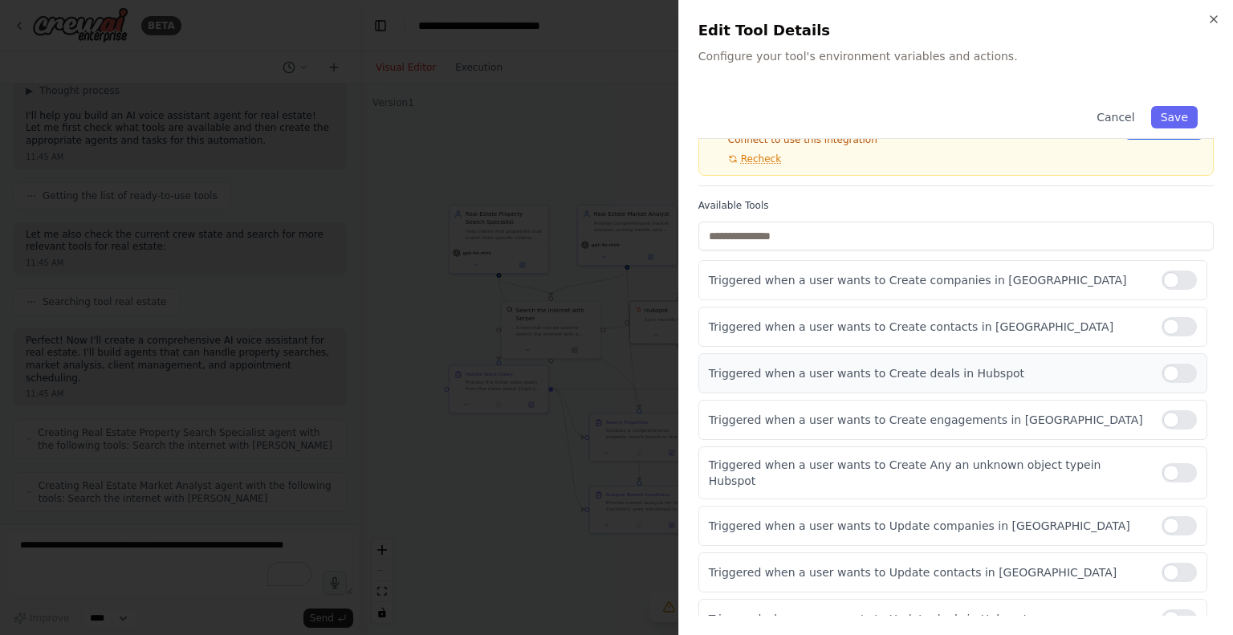
scroll to position [80, 0]
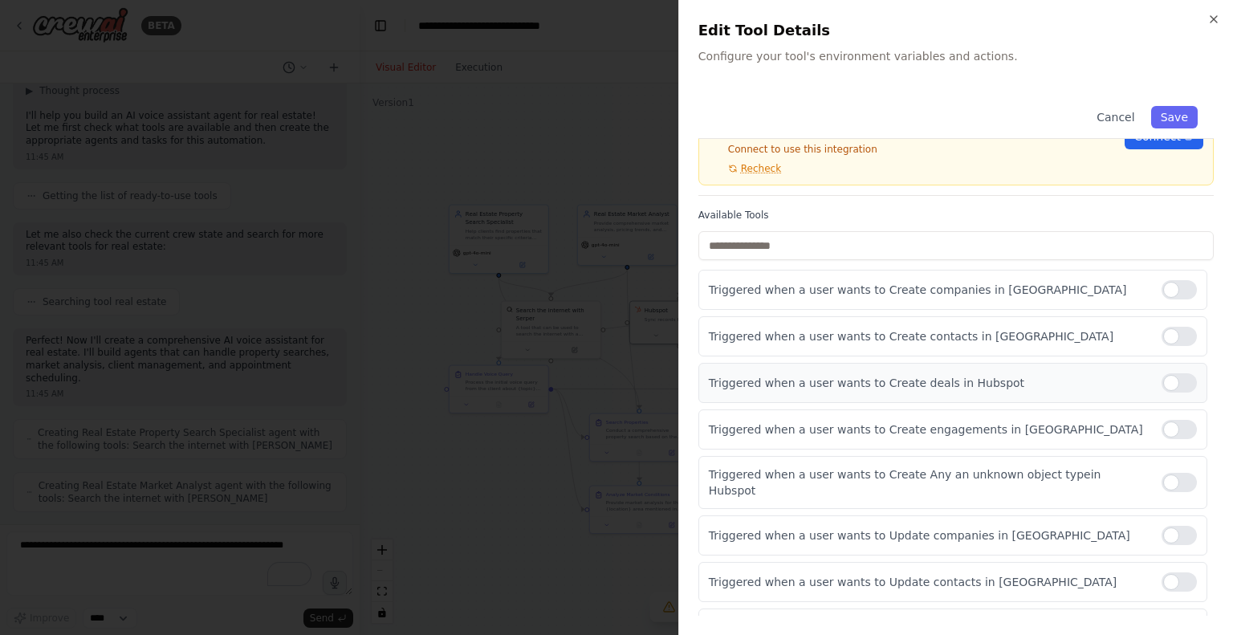
click at [1168, 386] on div at bounding box center [1178, 382] width 35 height 19
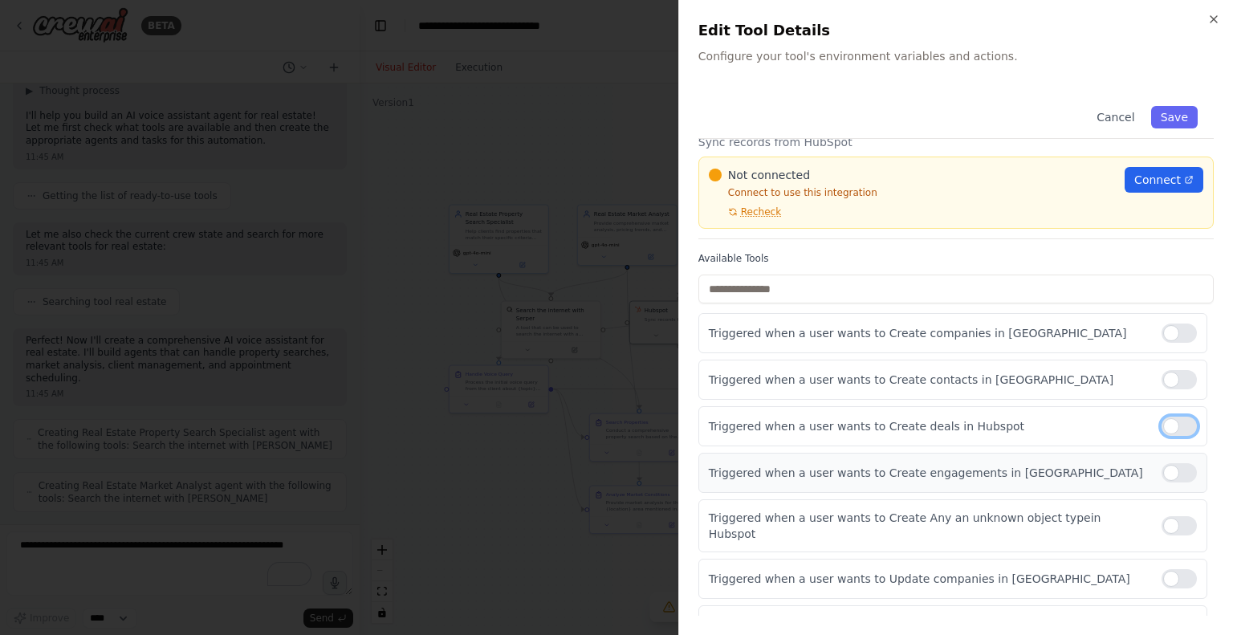
scroll to position [0, 0]
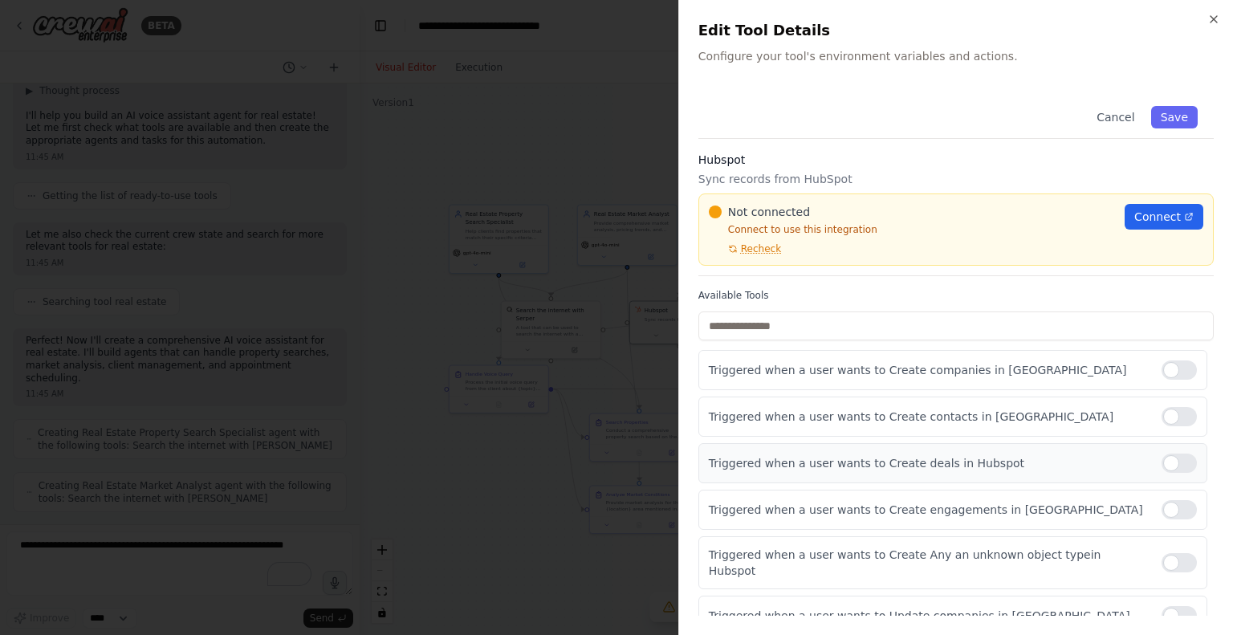
click at [1165, 461] on div at bounding box center [1178, 462] width 35 height 19
click at [1146, 221] on span "Connect" at bounding box center [1157, 217] width 47 height 16
click at [480, 113] on div at bounding box center [616, 317] width 1233 height 635
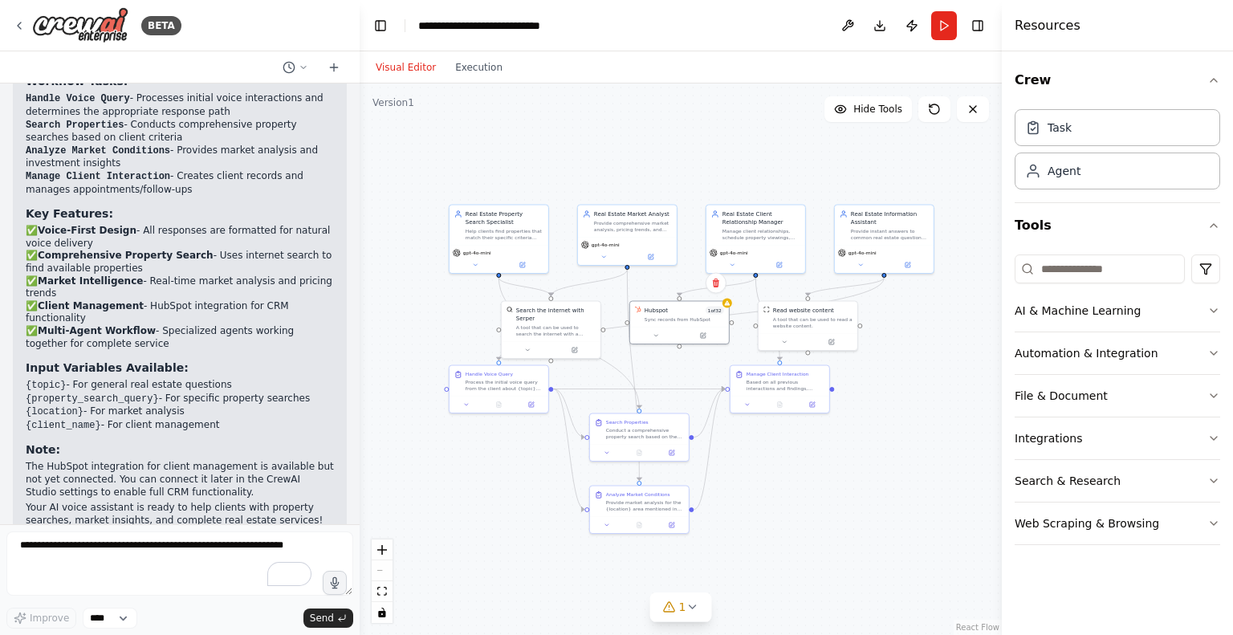
scroll to position [1558, 0]
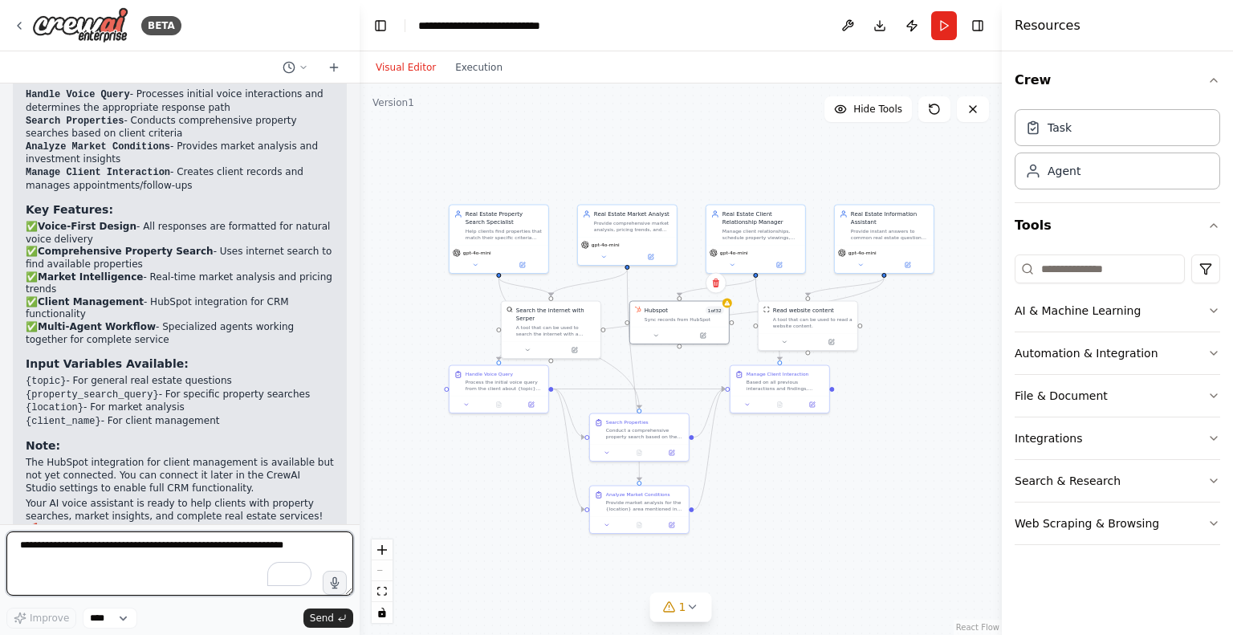
click at [152, 563] on textarea "To enrich screen reader interactions, please activate Accessibility in Grammarl…" at bounding box center [179, 563] width 347 height 64
type textarea "**********"
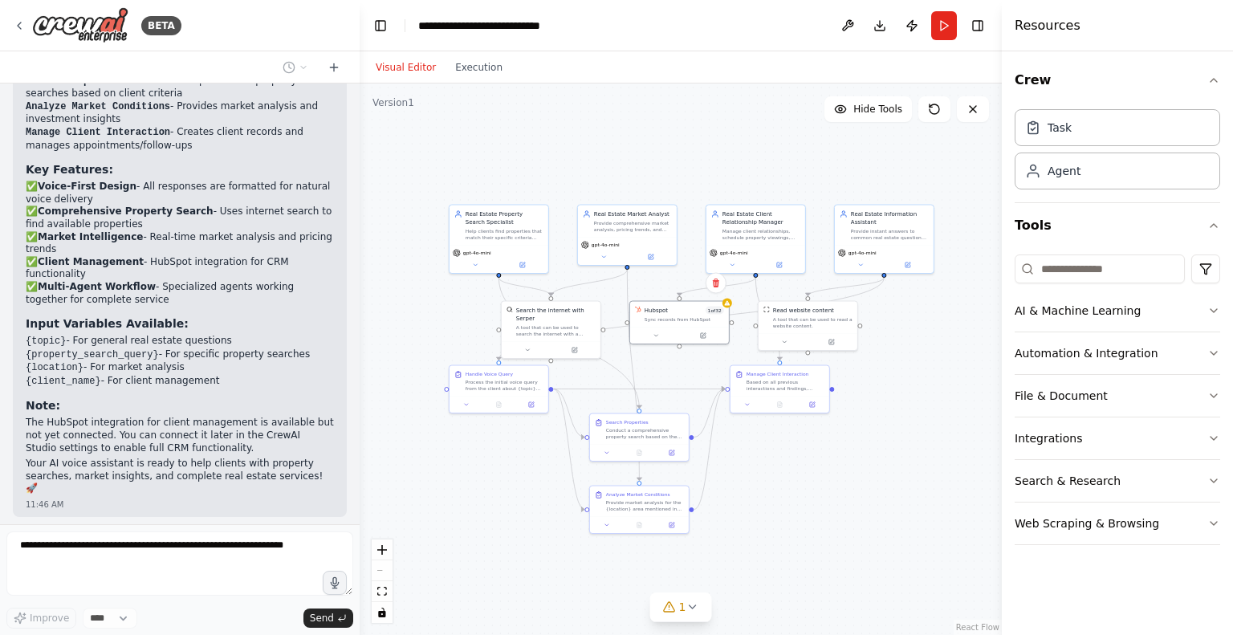
scroll to position [1653, 0]
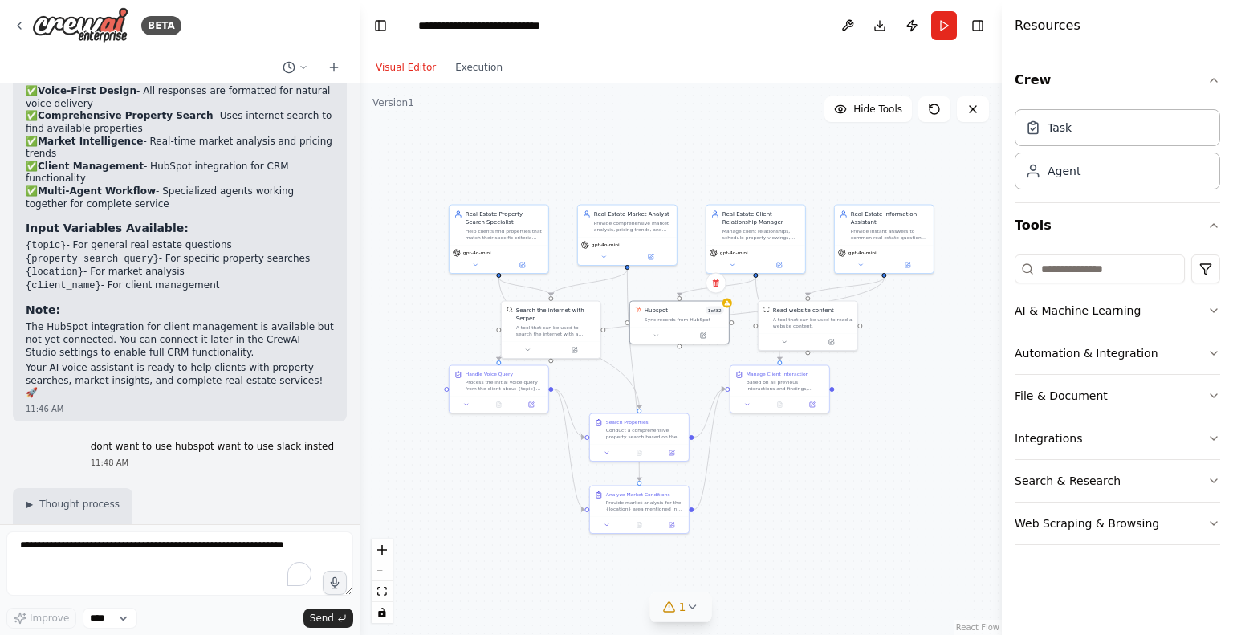
click at [678, 615] on div "1" at bounding box center [674, 607] width 23 height 16
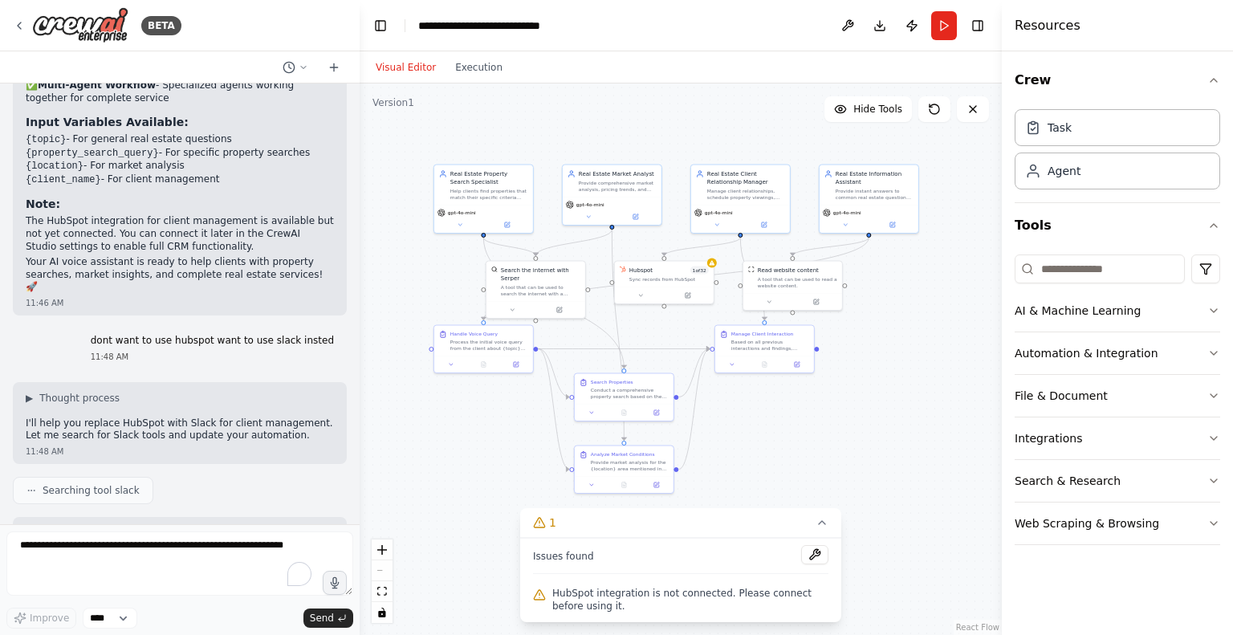
scroll to position [1894, 0]
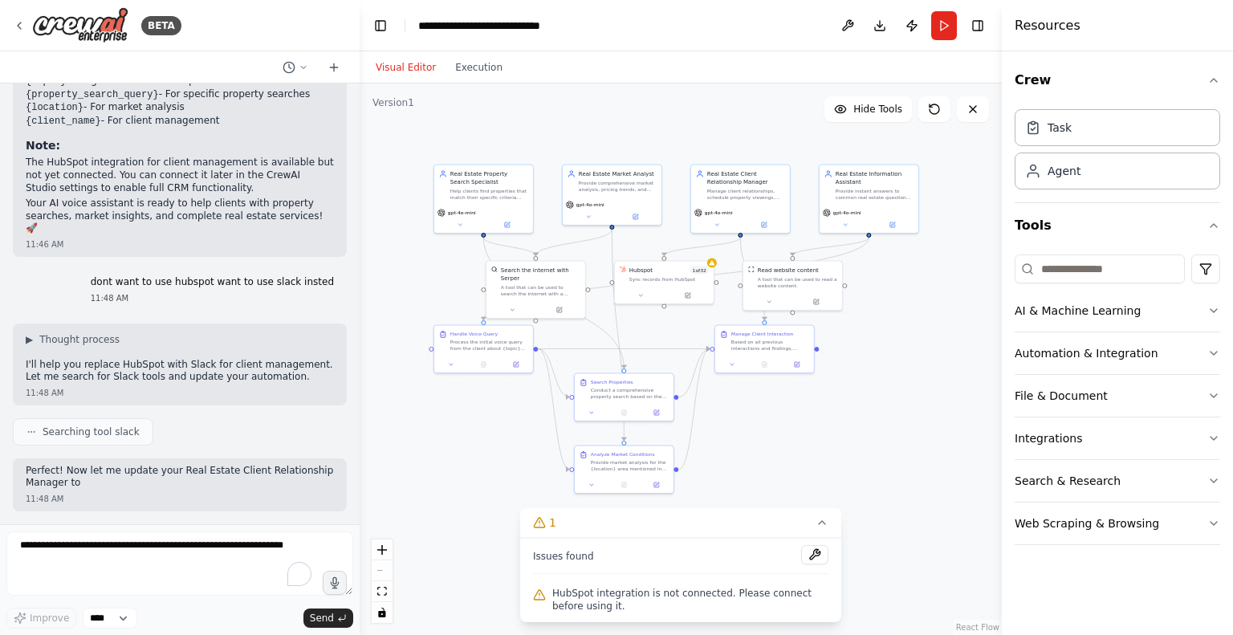
drag, startPoint x: 667, startPoint y: 137, endPoint x: 652, endPoint y: 97, distance: 42.9
click at [652, 97] on div ".deletable-edge-delete-btn { width: 20px; height: 20px; border: 0px solid #ffff…" at bounding box center [681, 358] width 642 height 551
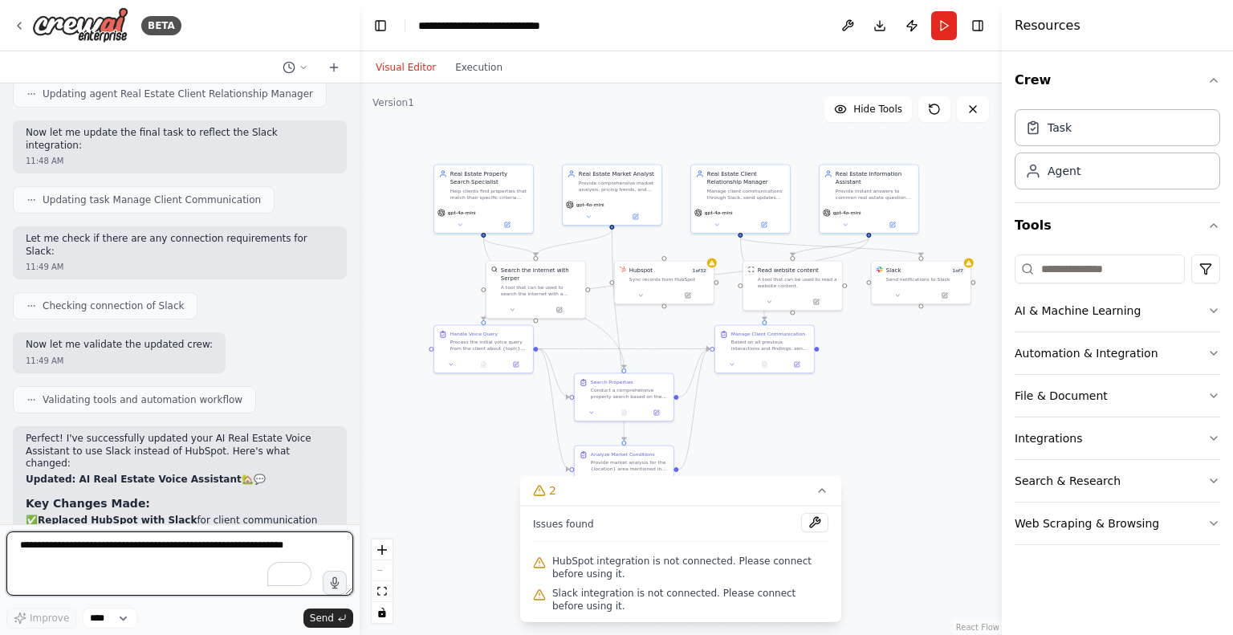
scroll to position [2386, 0]
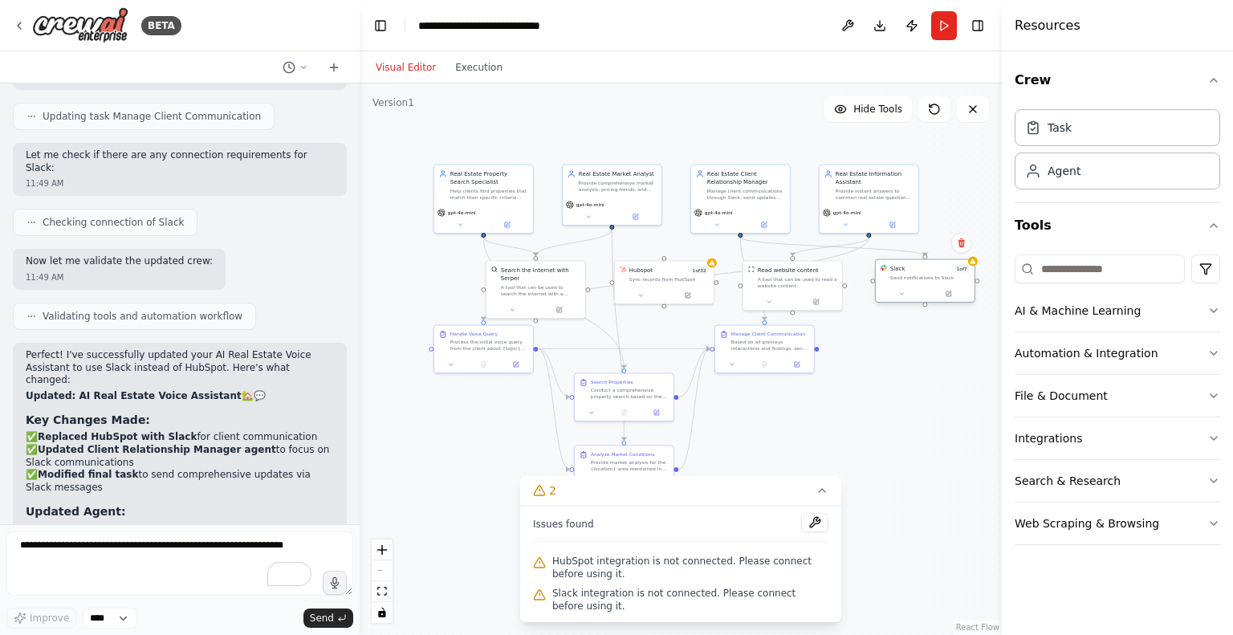
click at [948, 274] on div "Send notifications to Slack" at bounding box center [929, 277] width 79 height 6
click at [938, 282] on div "Slack 1 of 7 Send notifications to Slack" at bounding box center [924, 273] width 99 height 26
click at [949, 298] on div at bounding box center [924, 294] width 99 height 17
click at [948, 290] on icon at bounding box center [948, 293] width 6 height 6
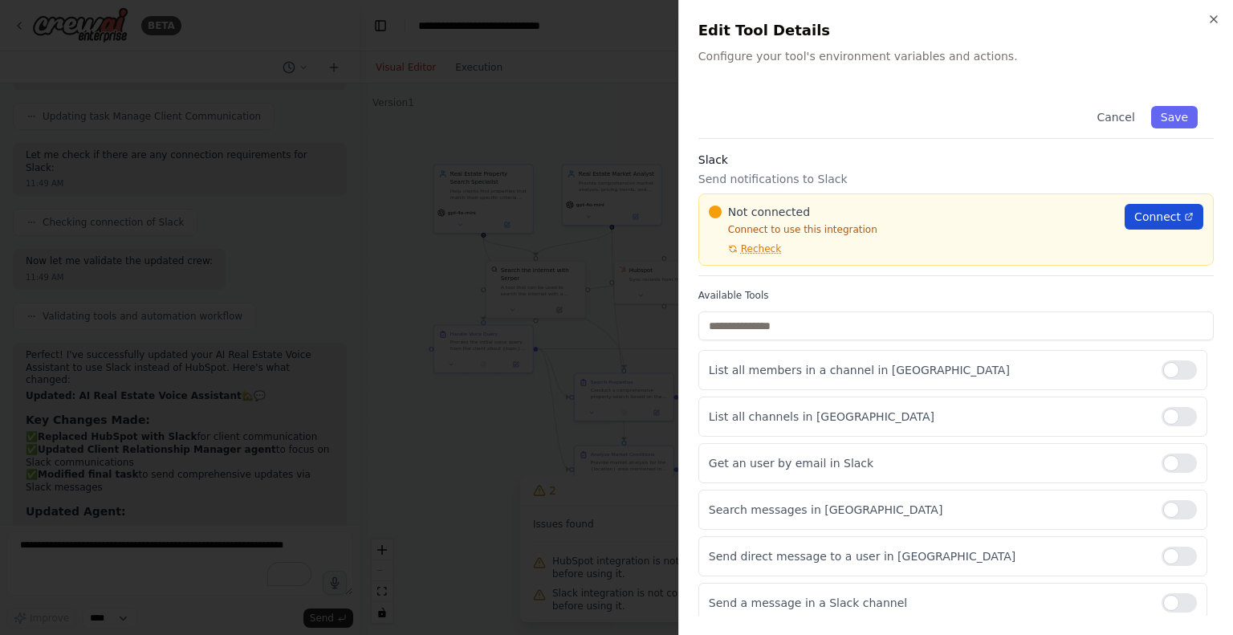
click at [1162, 214] on span "Connect" at bounding box center [1157, 217] width 47 height 16
click at [758, 251] on span "Recheck" at bounding box center [761, 248] width 40 height 13
click at [750, 254] on span "Recheck" at bounding box center [761, 248] width 40 height 13
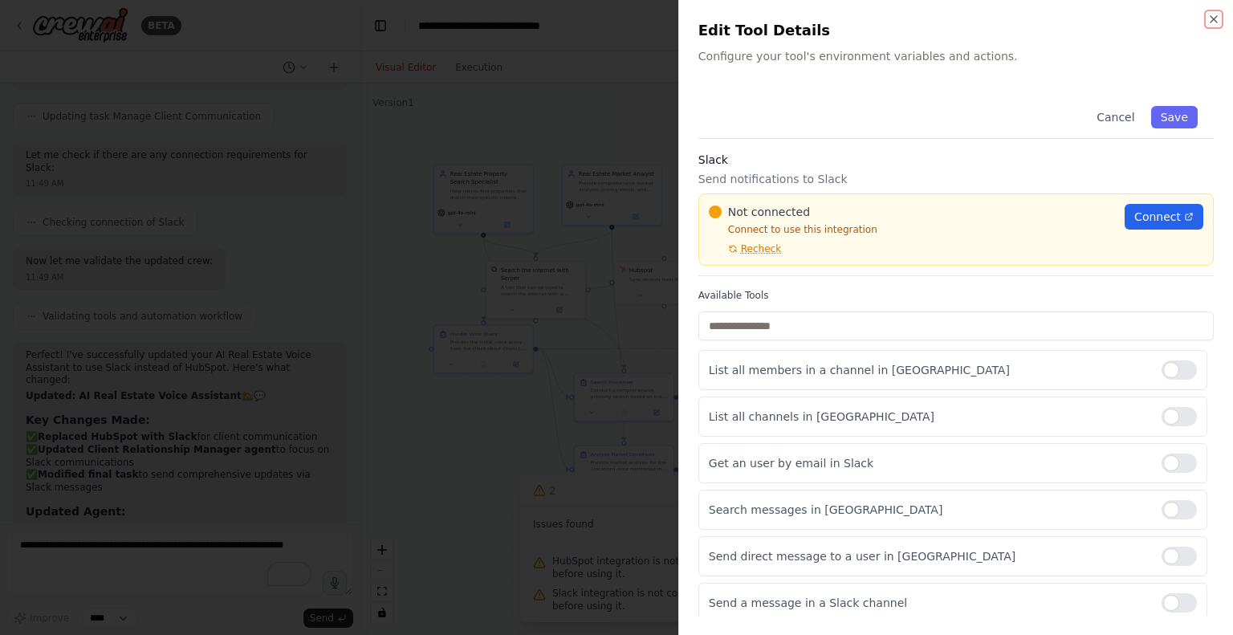
click at [1210, 20] on icon "button" at bounding box center [1213, 19] width 13 height 13
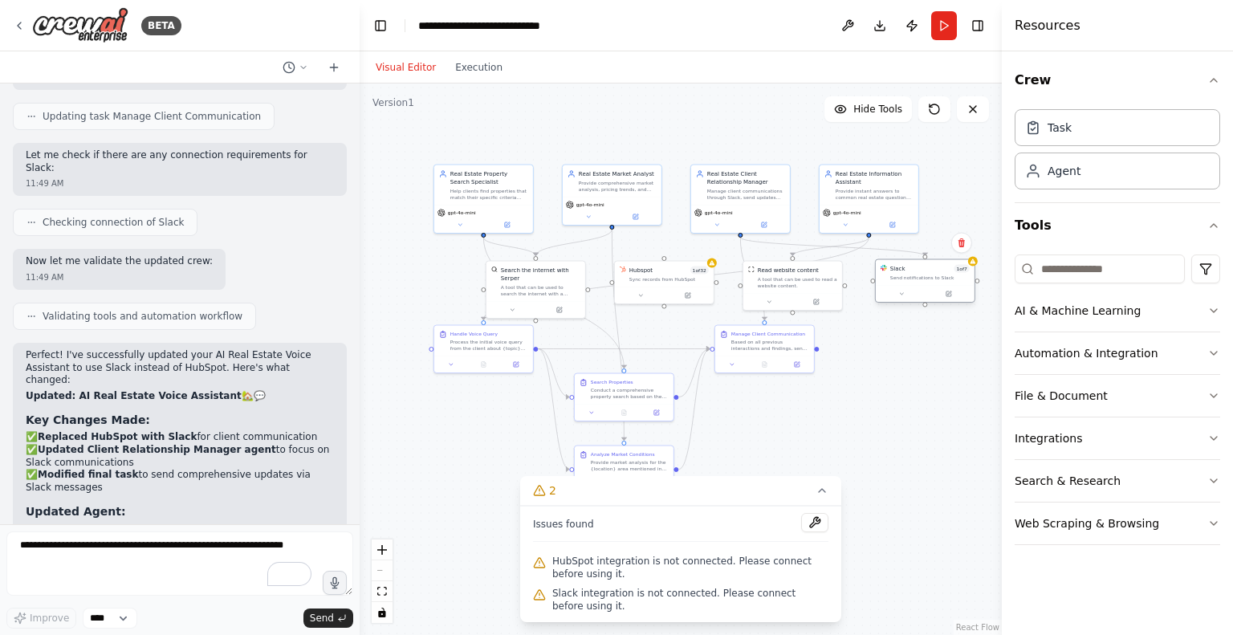
click at [948, 274] on div "Send notifications to Slack" at bounding box center [929, 277] width 79 height 6
drag, startPoint x: 948, startPoint y: 274, endPoint x: 951, endPoint y: 295, distance: 21.1
click at [951, 295] on icon at bounding box center [948, 293] width 6 height 6
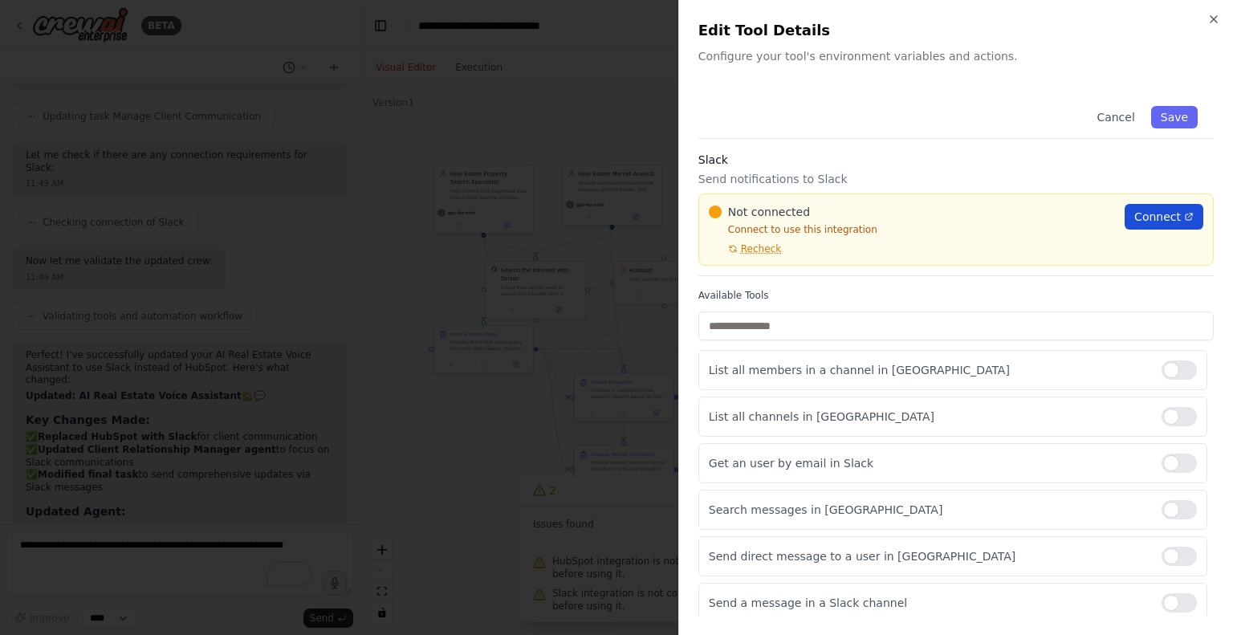
click at [1134, 227] on link "Connect" at bounding box center [1163, 217] width 79 height 26
click at [761, 253] on span "Recheck" at bounding box center [761, 248] width 40 height 13
click at [758, 255] on div "Not connected Connect to use this integration Recheck Connect" at bounding box center [955, 229] width 515 height 72
click at [758, 254] on span "Recheck" at bounding box center [761, 248] width 40 height 13
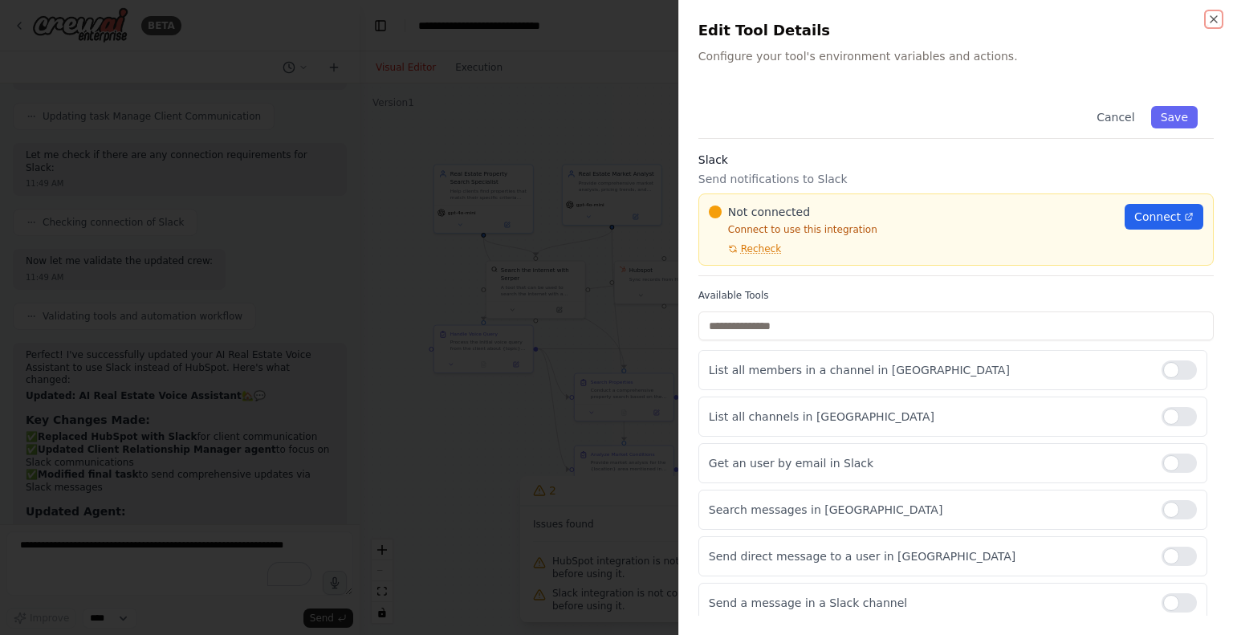
drag, startPoint x: 1211, startPoint y: 16, endPoint x: 1196, endPoint y: 41, distance: 28.8
click at [1212, 15] on icon "button" at bounding box center [1213, 19] width 13 height 13
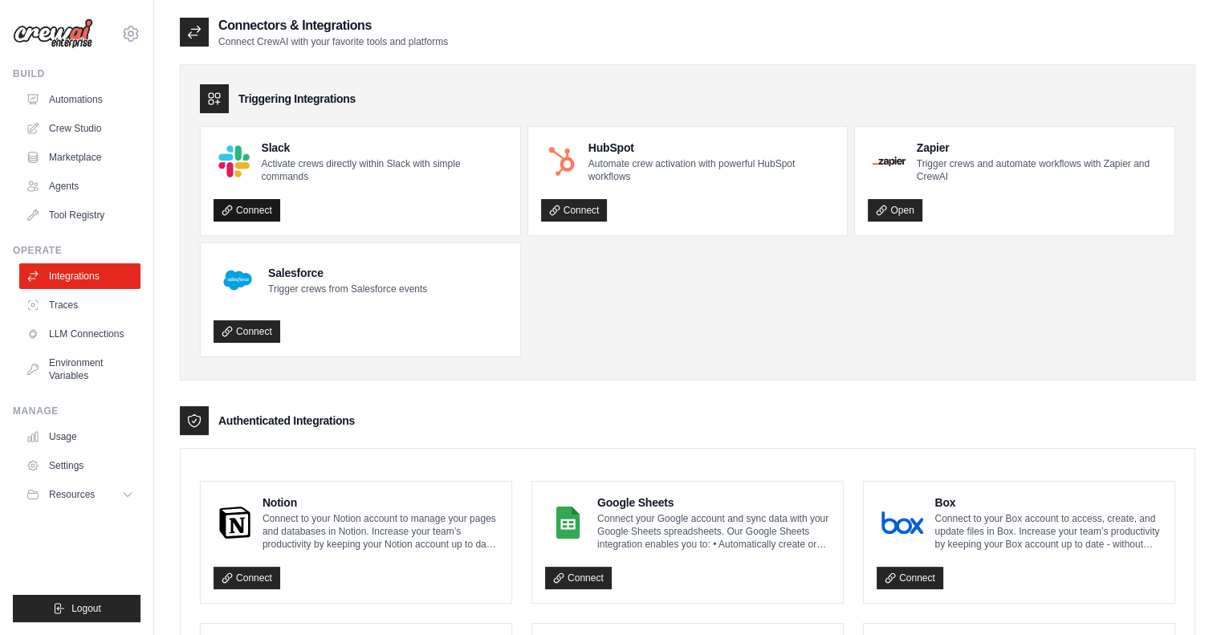
click at [250, 203] on link "Connect" at bounding box center [246, 210] width 67 height 22
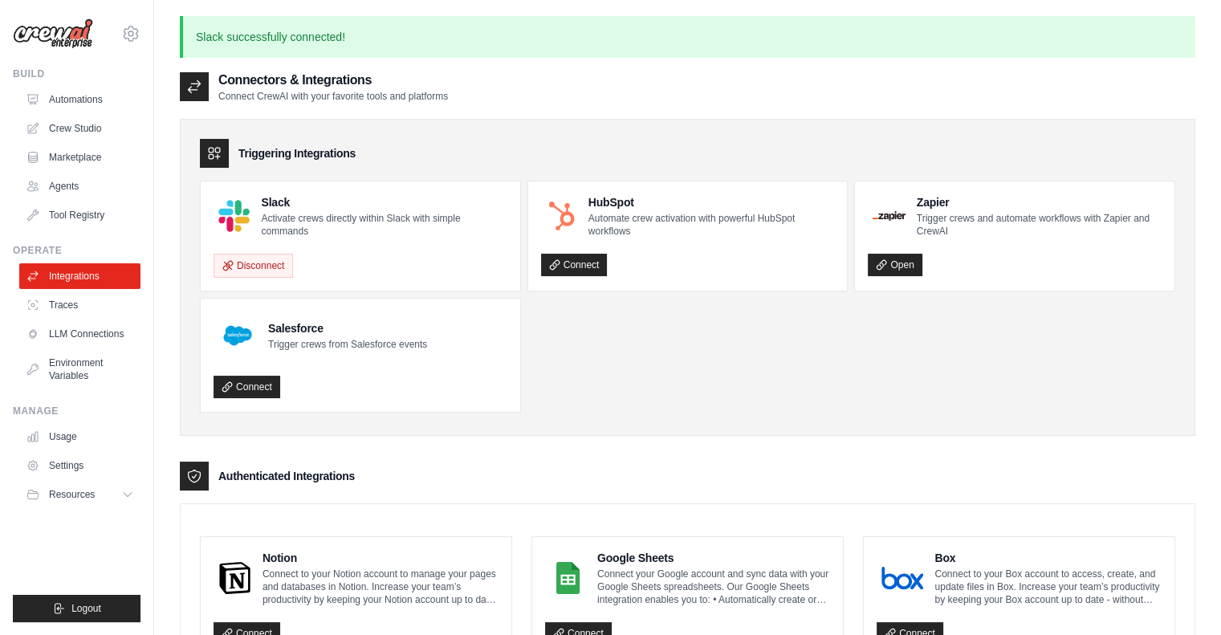
click at [304, 212] on p "Activate crews directly within Slack with simple commands" at bounding box center [384, 225] width 246 height 26
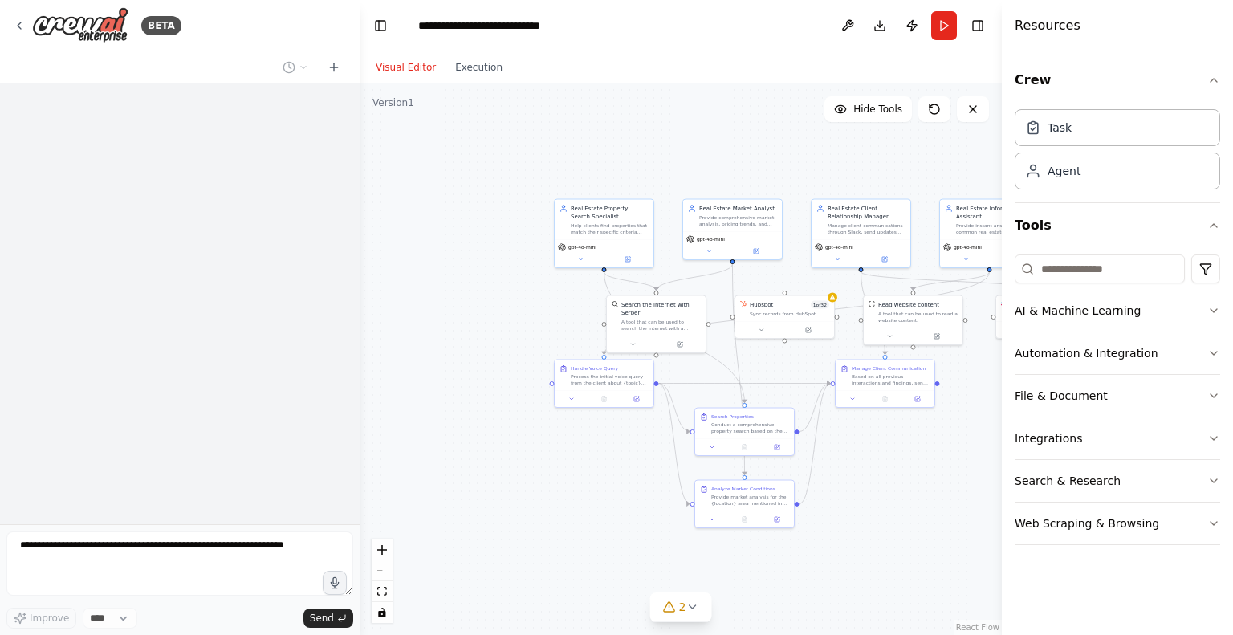
scroll to position [1897, 0]
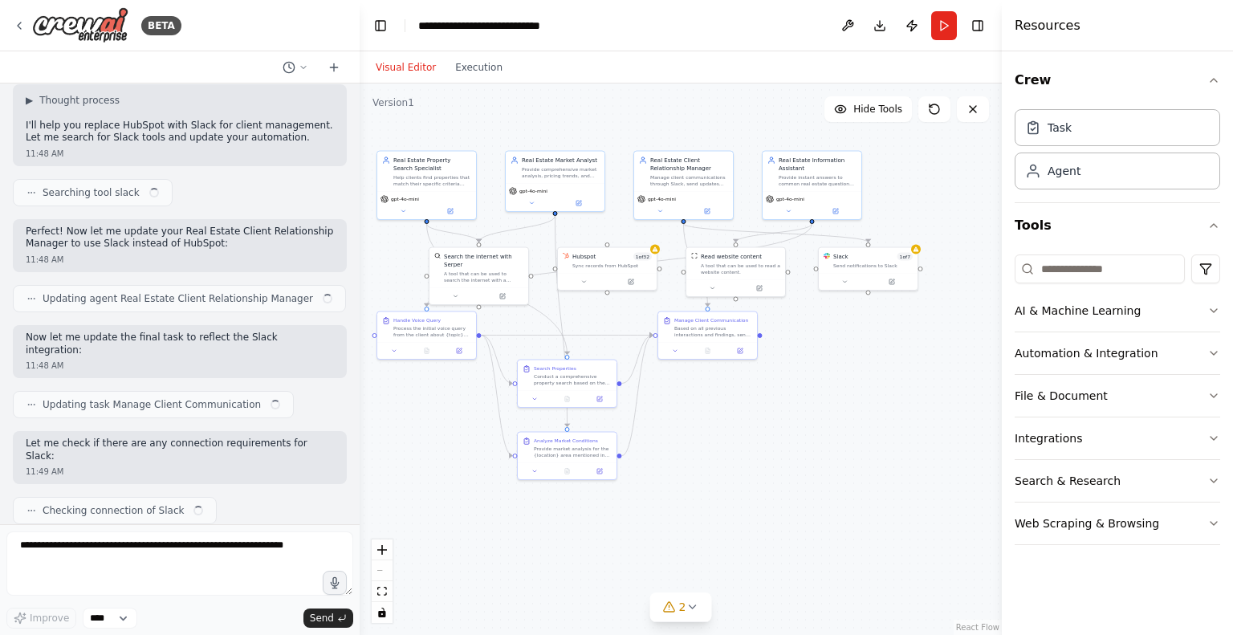
drag, startPoint x: 912, startPoint y: 487, endPoint x: 734, endPoint y: 439, distance: 183.8
click at [734, 439] on div ".deletable-edge-delete-btn { width: 20px; height: 20px; border: 0px solid #ffff…" at bounding box center [681, 358] width 642 height 551
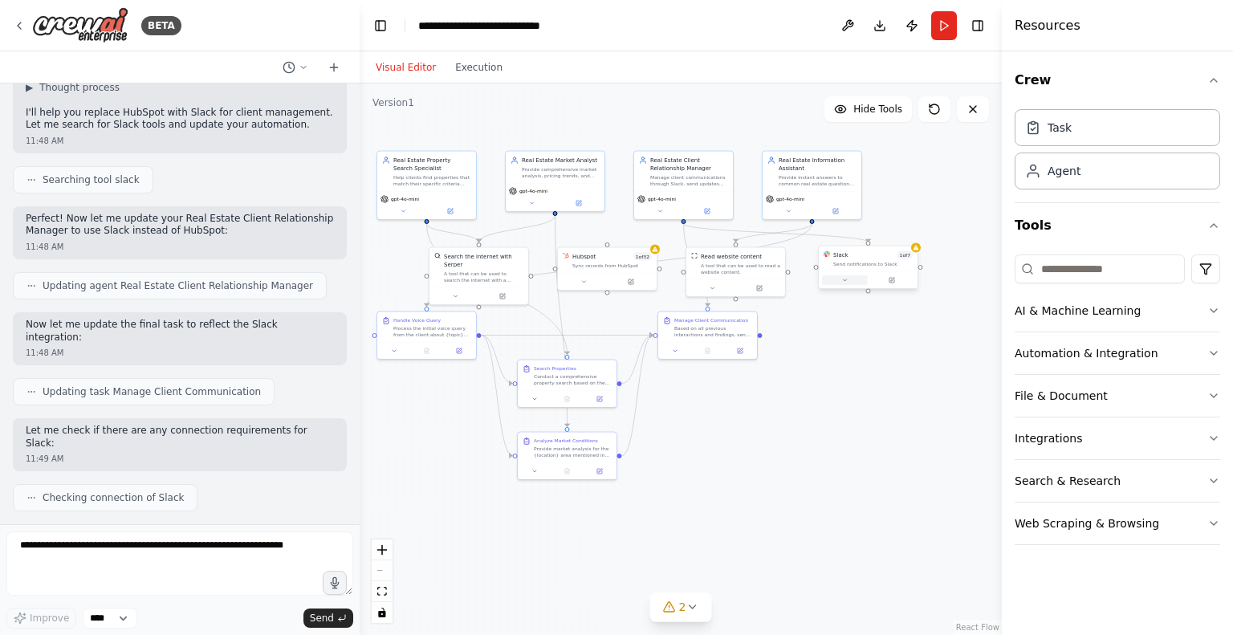
click at [843, 282] on icon at bounding box center [844, 280] width 6 height 6
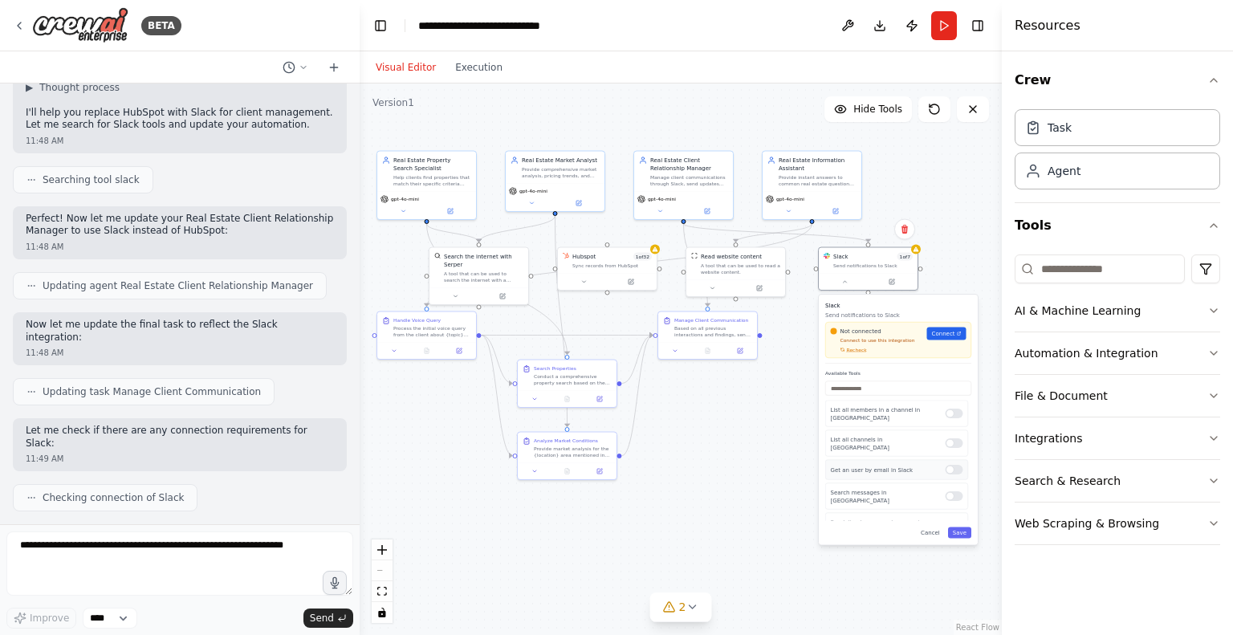
scroll to position [76, 0]
click at [851, 352] on div "Not connected Connect to use this integration Recheck Connect" at bounding box center [898, 340] width 146 height 36
click at [853, 347] on span "Recheck" at bounding box center [857, 350] width 20 height 6
click at [950, 331] on span "Connect" at bounding box center [943, 334] width 23 height 8
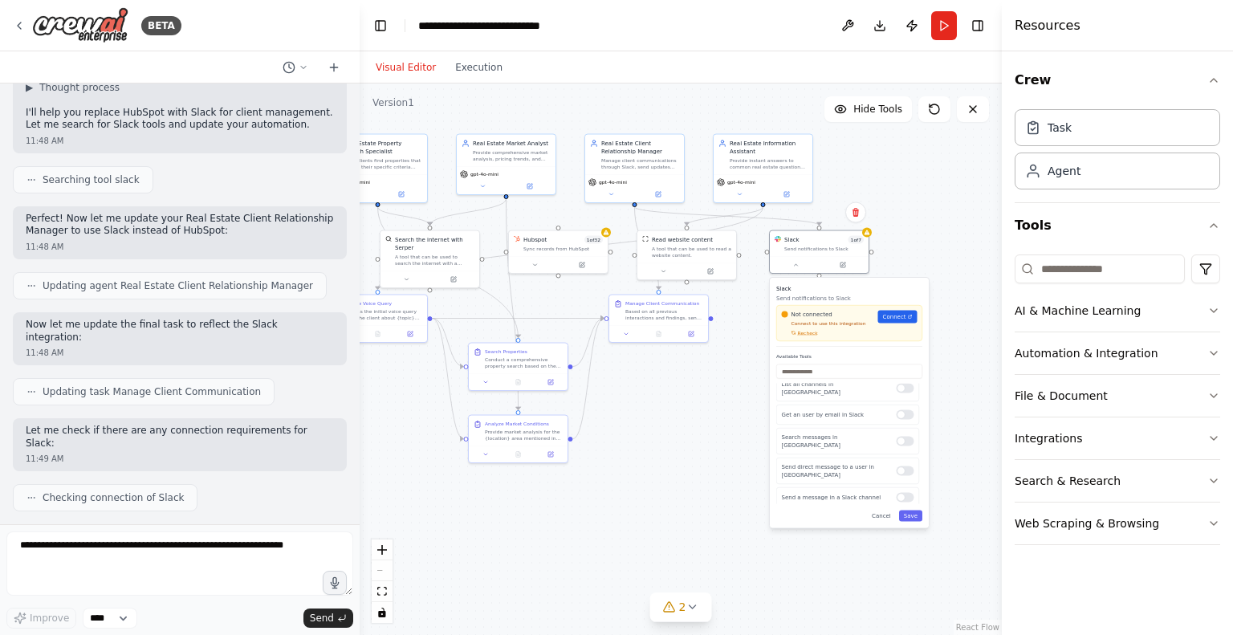
drag, startPoint x: 748, startPoint y: 464, endPoint x: 699, endPoint y: 447, distance: 51.8
click at [699, 447] on div ".deletable-edge-delete-btn { width: 20px; height: 20px; border: 0px solid #ffff…" at bounding box center [681, 358] width 642 height 551
click at [698, 447] on div ".deletable-edge-delete-btn { width: 20px; height: 20px; border: 0px solid #ffff…" at bounding box center [681, 358] width 642 height 551
click at [554, 249] on div "Sync records from HubSpot" at bounding box center [562, 247] width 79 height 6
click at [536, 262] on icon at bounding box center [534, 263] width 6 height 6
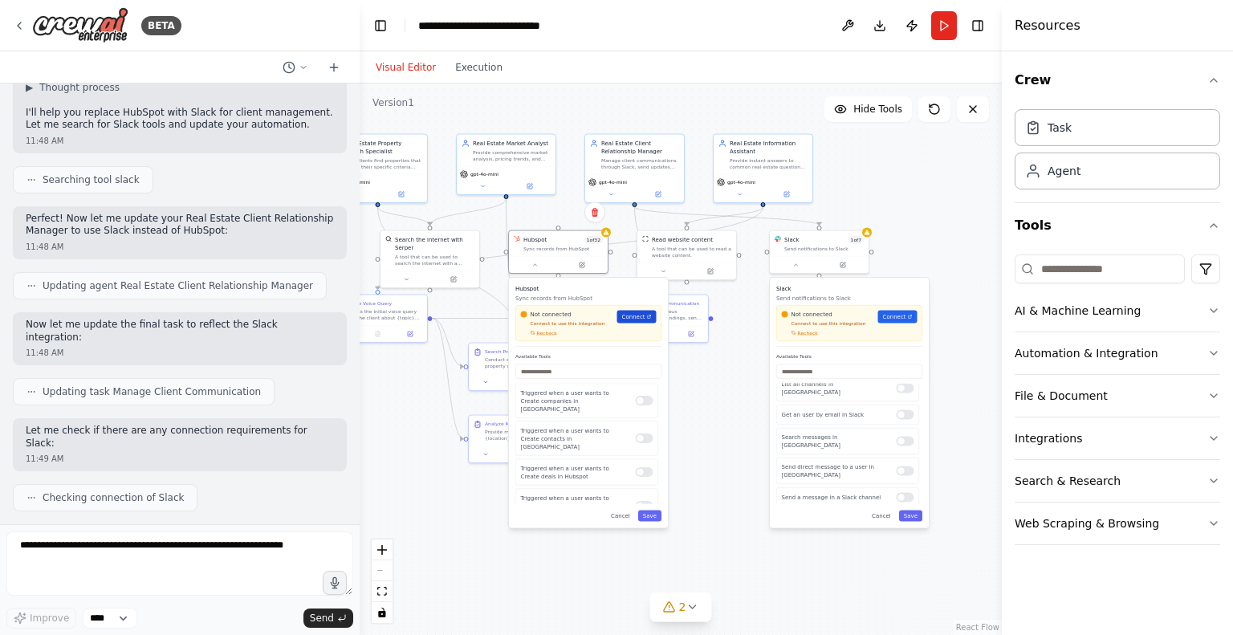
click at [631, 314] on span "Connect" at bounding box center [633, 317] width 23 height 8
click at [542, 330] on span "Recheck" at bounding box center [551, 333] width 20 height 6
click at [548, 330] on span "Recheck" at bounding box center [551, 333] width 20 height 6
click at [550, 338] on div "Not connected Connect to use this integration Recheck Connect" at bounding box center [592, 323] width 146 height 36
click at [549, 333] on span "Recheck" at bounding box center [551, 333] width 20 height 6
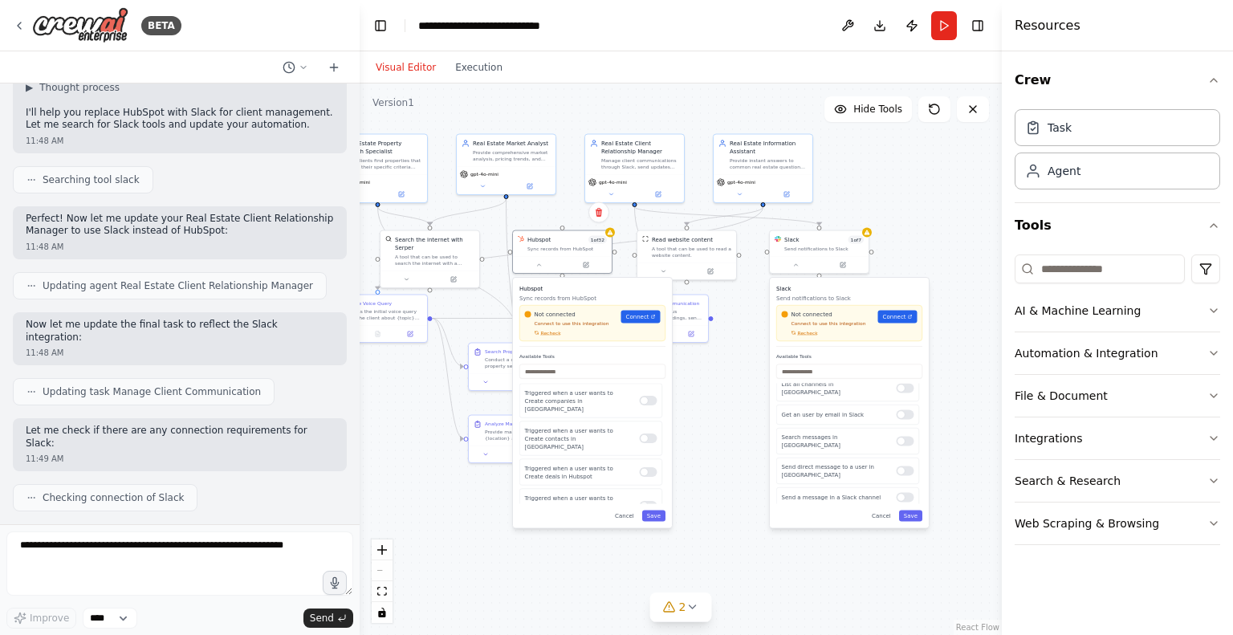
click at [847, 529] on div ".deletable-edge-delete-btn { width: 20px; height: 20px; border: 0px solid #ffff…" at bounding box center [681, 358] width 642 height 551
click at [833, 550] on div ".deletable-edge-delete-btn { width: 20px; height: 20px; border: 0px solid #ffff…" at bounding box center [681, 358] width 642 height 551
click at [791, 549] on div ".deletable-edge-delete-btn { width: 20px; height: 20px; border: 0px solid #ffff…" at bounding box center [681, 358] width 642 height 551
click at [761, 551] on div ".deletable-edge-delete-btn { width: 20px; height: 20px; border: 0px solid #ffff…" at bounding box center [681, 358] width 642 height 551
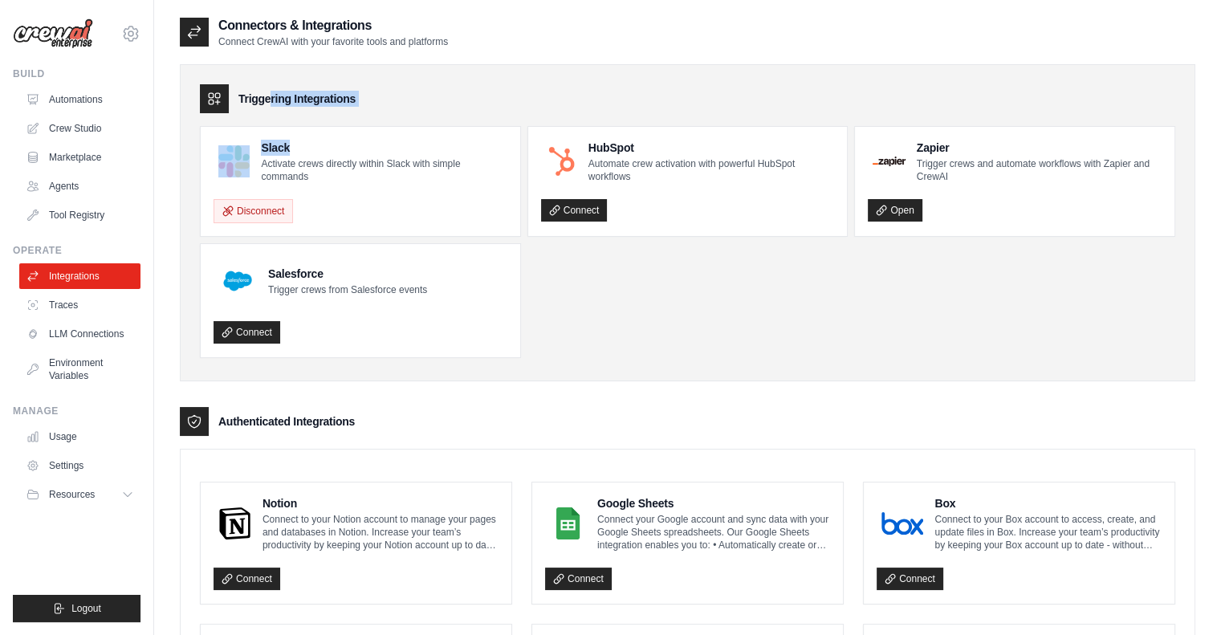
drag, startPoint x: 259, startPoint y: 95, endPoint x: 444, endPoint y: 132, distance: 188.2
click at [444, 132] on div "Triggering Integrations Slack Activate crews directly within Slack with simple …" at bounding box center [687, 222] width 1015 height 317
click at [369, 175] on p "Activate crews directly within Slack with simple commands" at bounding box center [384, 170] width 246 height 26
click at [588, 218] on link "Connect" at bounding box center [574, 210] width 67 height 22
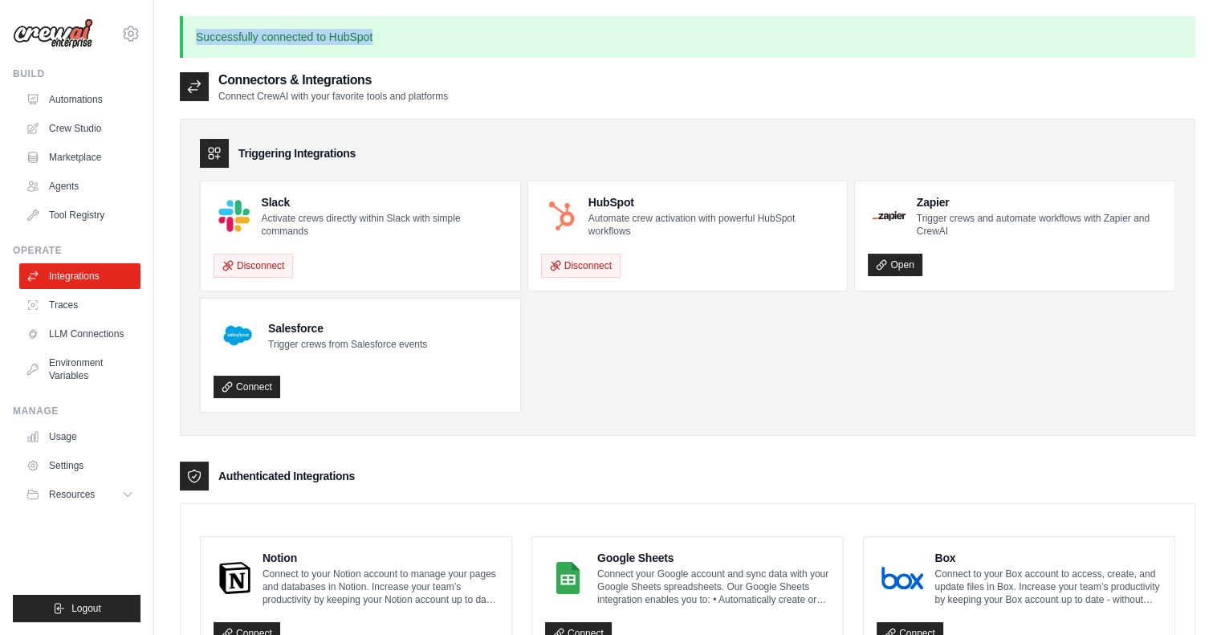
drag, startPoint x: 437, startPoint y: 44, endPoint x: 190, endPoint y: 26, distance: 247.0
click at [190, 26] on p "Successfully connected to HubSpot" at bounding box center [687, 37] width 1015 height 42
click at [282, 25] on p "Successfully connected to HubSpot" at bounding box center [687, 37] width 1015 height 42
click at [282, 24] on p "Successfully connected to HubSpot" at bounding box center [687, 37] width 1015 height 42
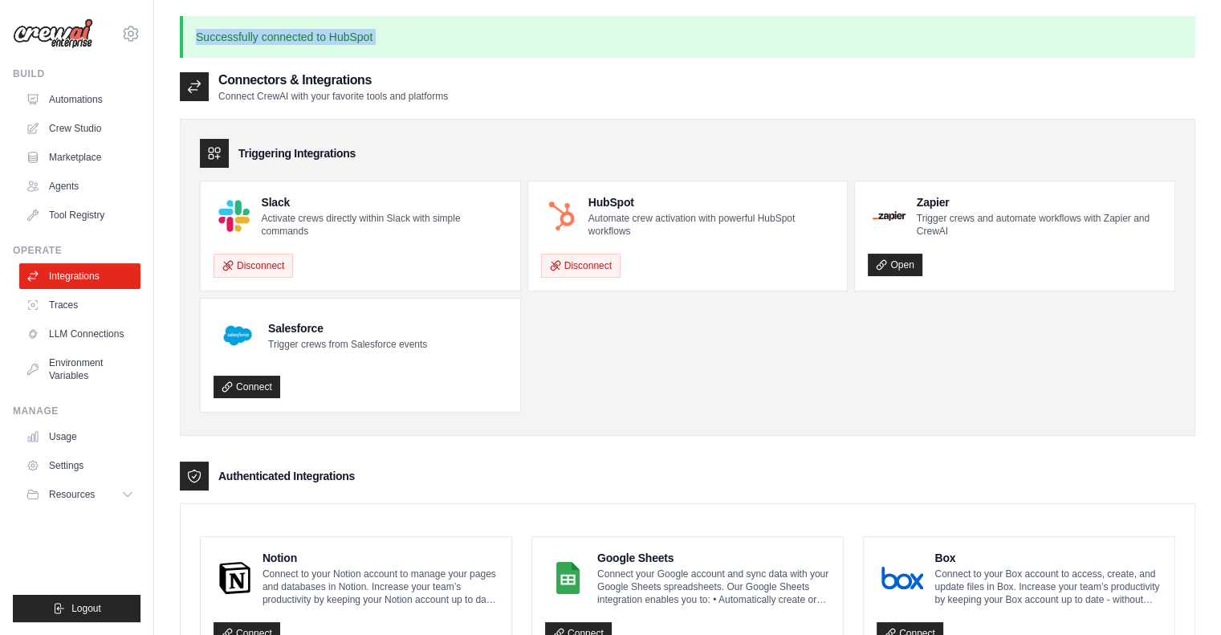
click at [333, 28] on p "Successfully connected to HubSpot" at bounding box center [687, 37] width 1015 height 42
